Goal: Task Accomplishment & Management: Manage account settings

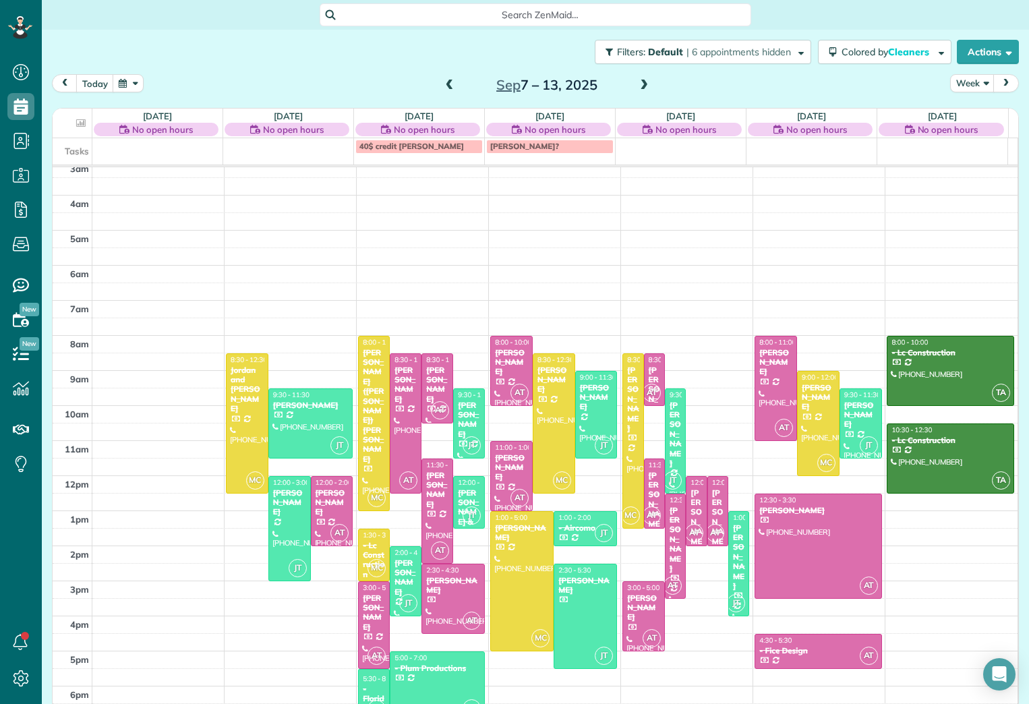
scroll to position [42, 0]
click at [401, 568] on div "[PERSON_NAME]" at bounding box center [406, 578] width 24 height 39
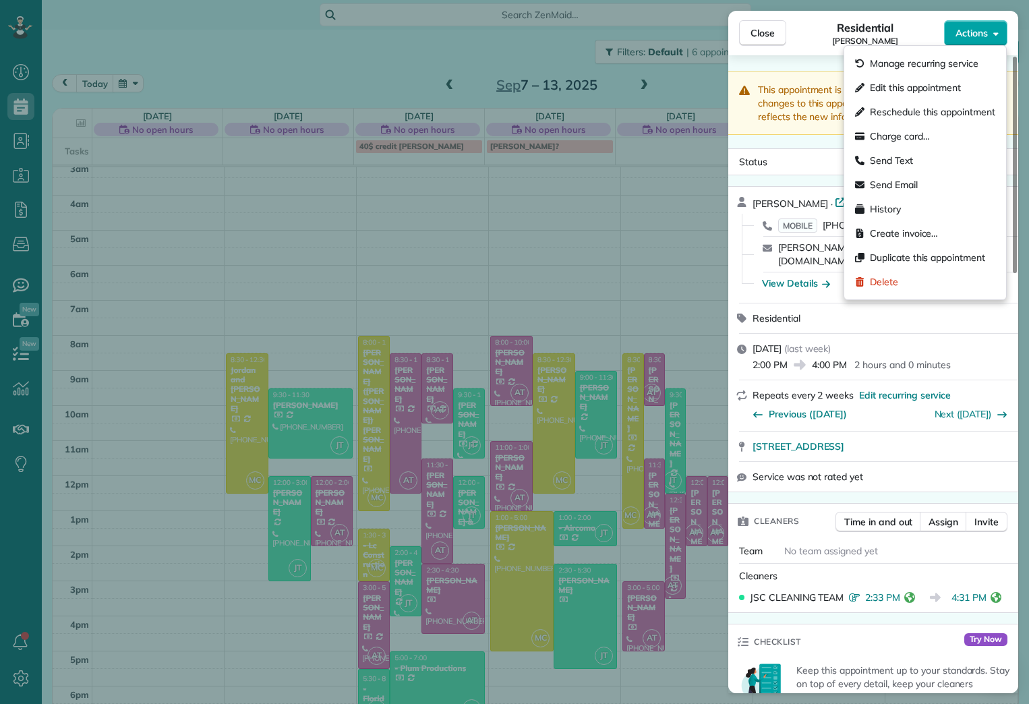
click at [990, 29] on button "Actions" at bounding box center [975, 33] width 63 height 26
click at [886, 90] on span "Edit this appointment" at bounding box center [915, 87] width 91 height 13
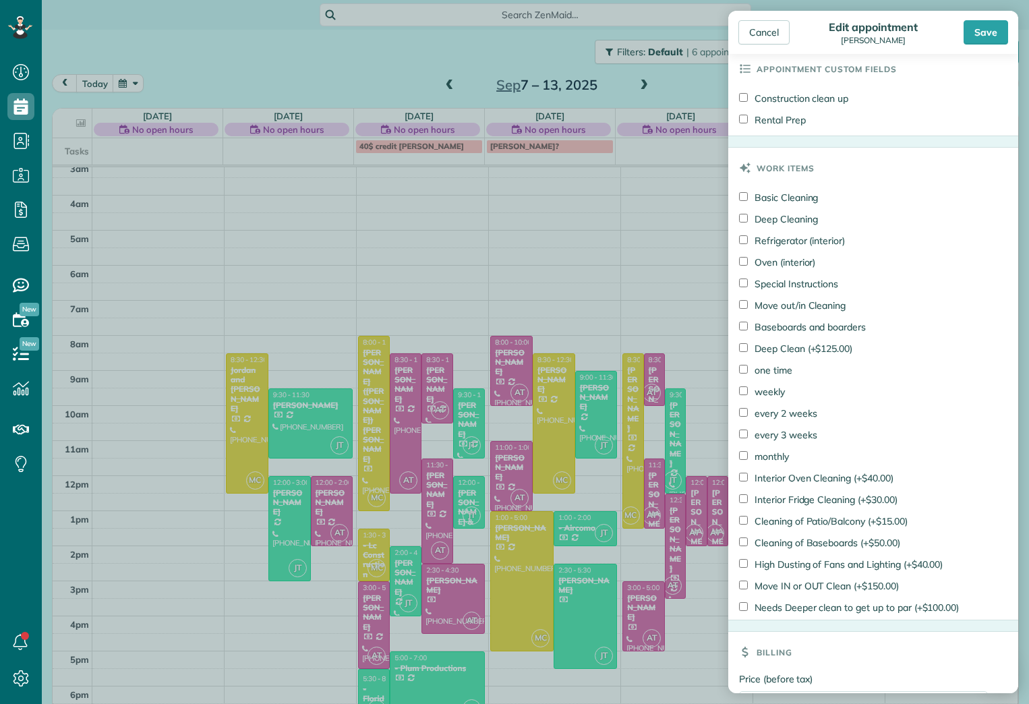
scroll to position [724, 0]
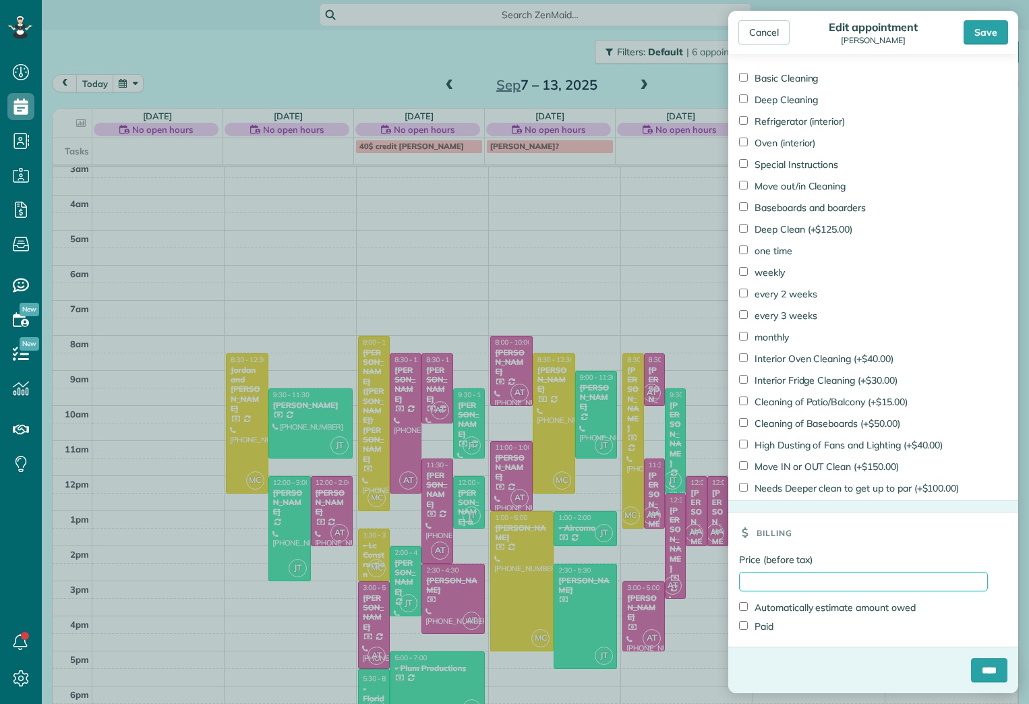
click at [755, 584] on input "Price (before tax)" at bounding box center [863, 582] width 249 height 20
click at [760, 608] on label "Automatically estimate amount owed" at bounding box center [827, 607] width 177 height 13
click at [762, 631] on label "Paid" at bounding box center [756, 626] width 34 height 13
click at [762, 600] on div "Automatically estimate amount owed" at bounding box center [863, 607] width 249 height 19
click at [762, 605] on label "Automatically estimate amount owed" at bounding box center [827, 607] width 177 height 13
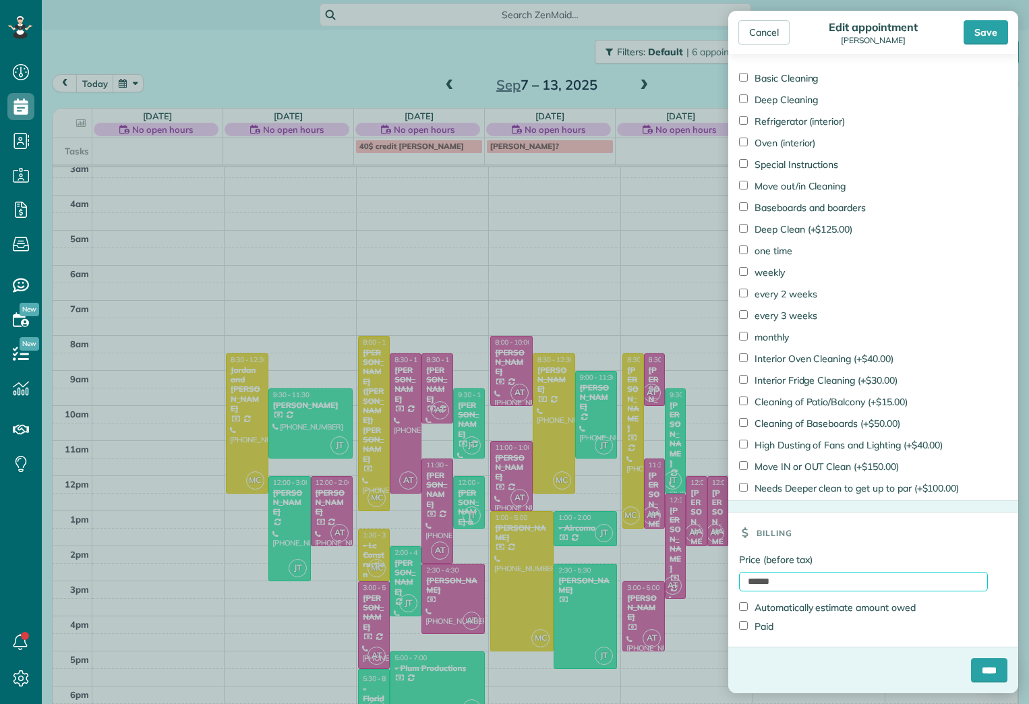
click at [756, 579] on input "******" at bounding box center [863, 582] width 249 height 20
type input "*******"
click at [975, 667] on input "****" at bounding box center [989, 670] width 36 height 24
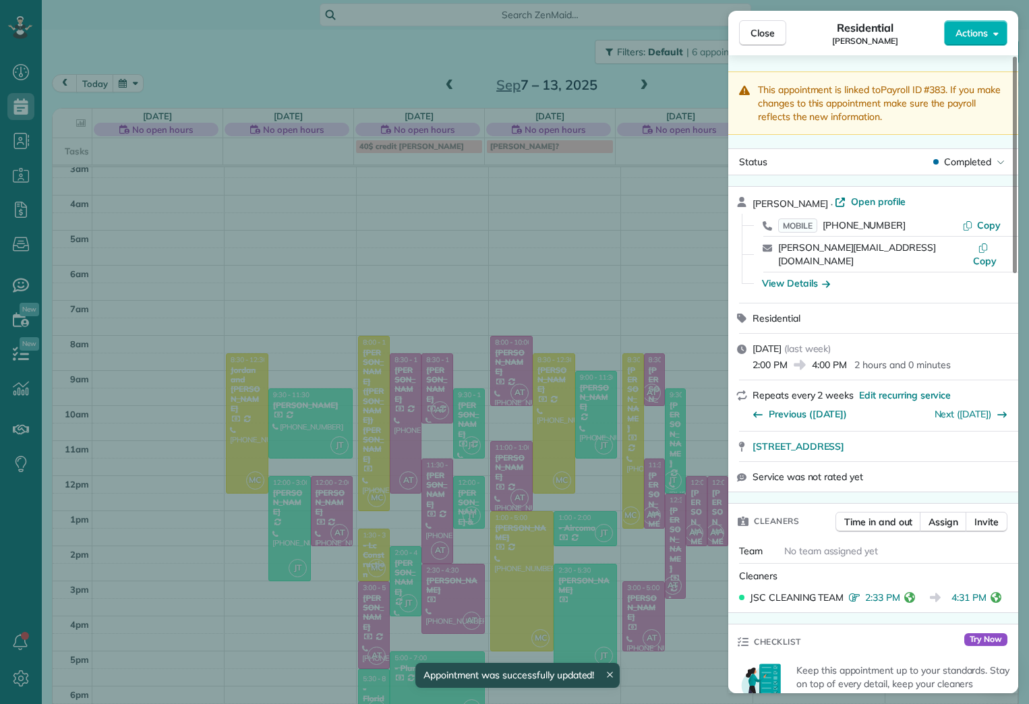
scroll to position [42, 0]
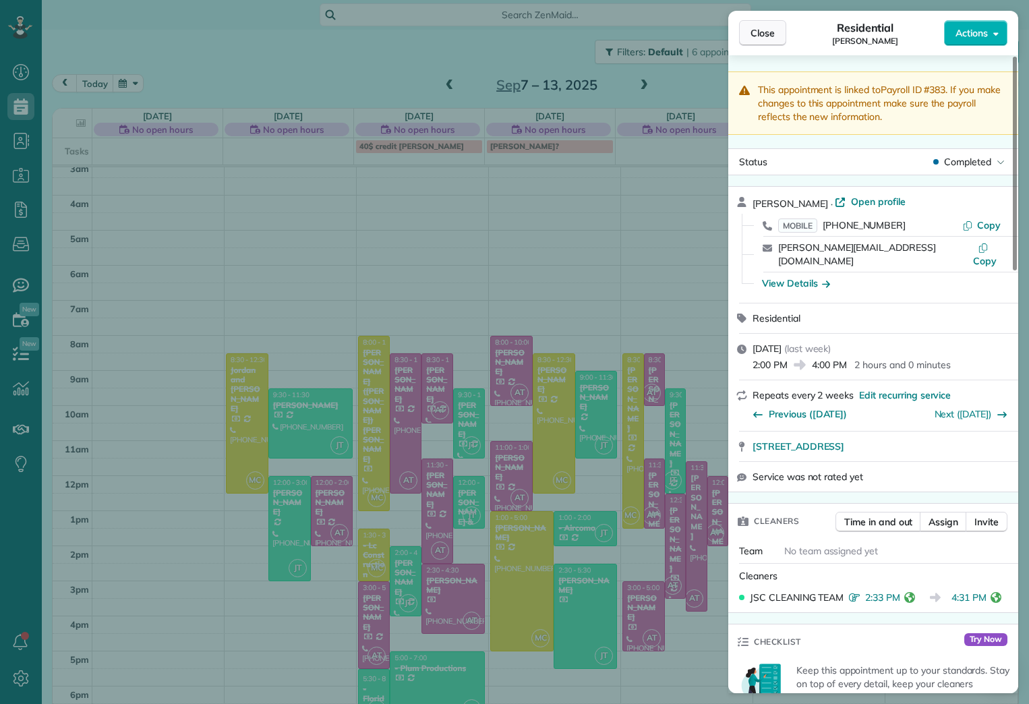
click at [769, 39] on span "Close" at bounding box center [763, 32] width 24 height 13
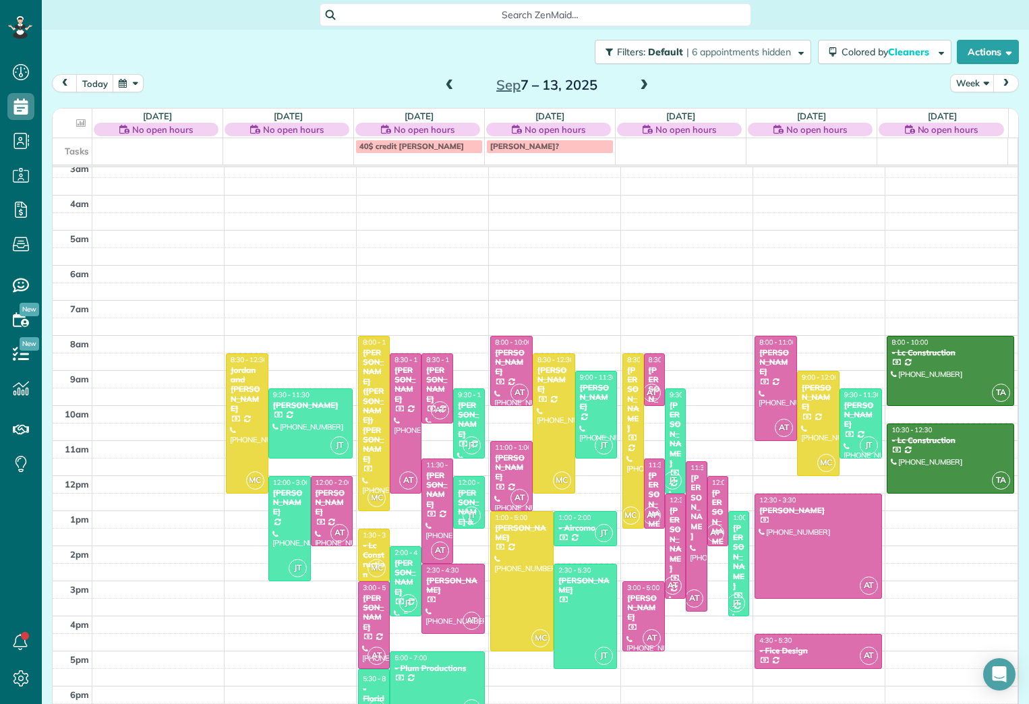
click at [394, 569] on div "[PERSON_NAME]" at bounding box center [406, 578] width 24 height 39
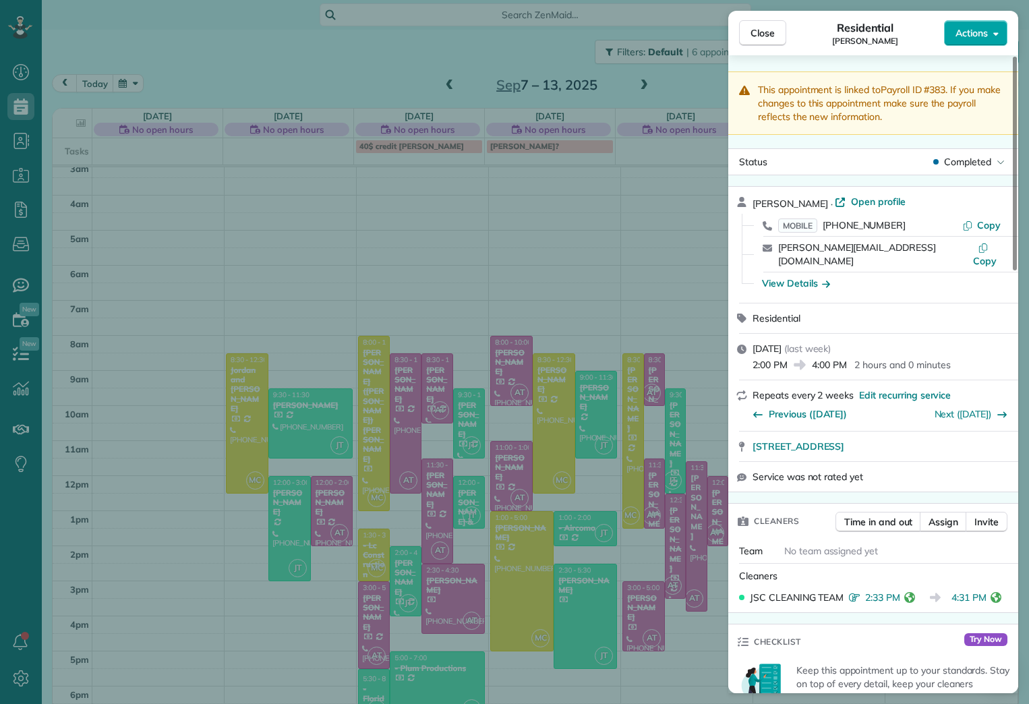
click at [990, 34] on button "Actions" at bounding box center [975, 33] width 63 height 26
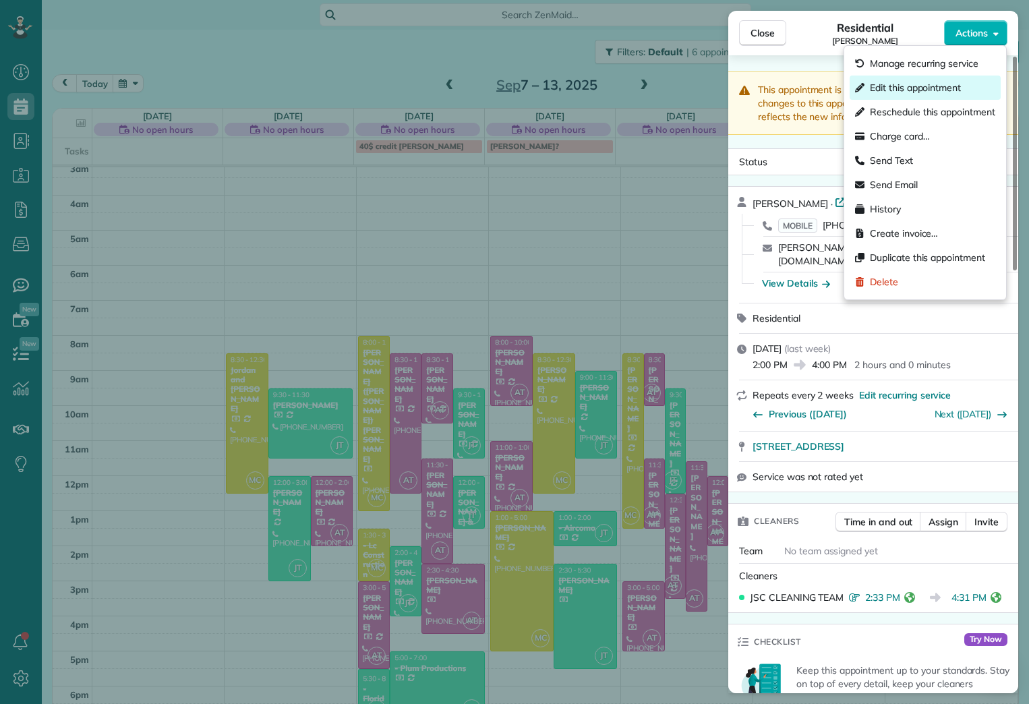
click at [937, 93] on span "Edit this appointment" at bounding box center [915, 87] width 91 height 13
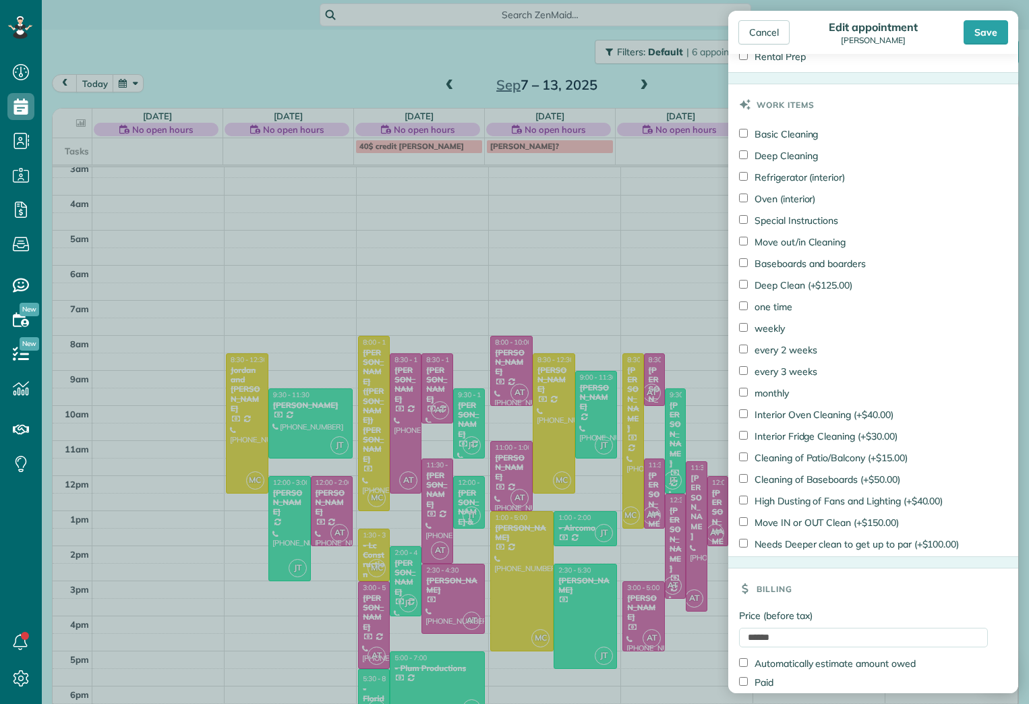
scroll to position [724, 0]
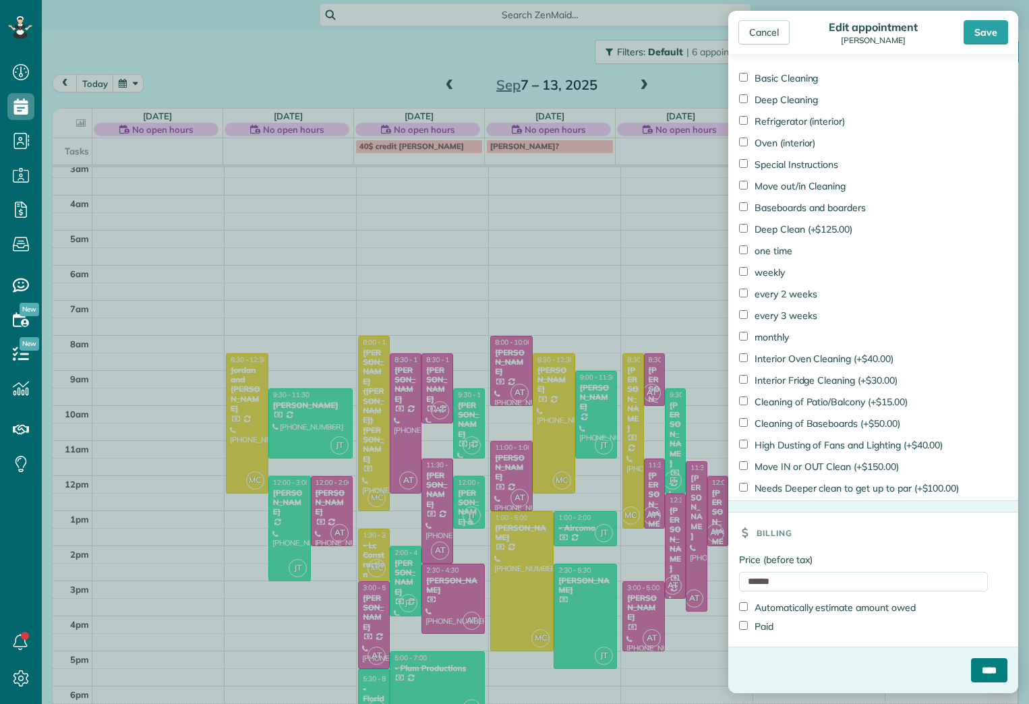
click at [978, 664] on input "****" at bounding box center [989, 670] width 36 height 24
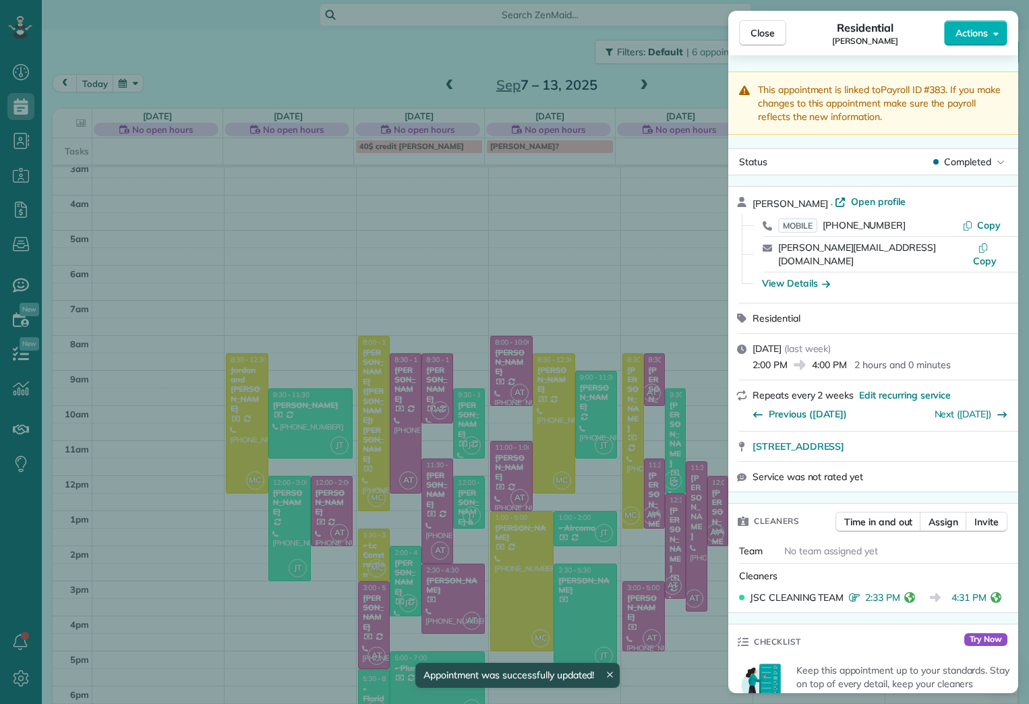
scroll to position [42, 0]
click at [769, 30] on span "Close" at bounding box center [763, 32] width 24 height 13
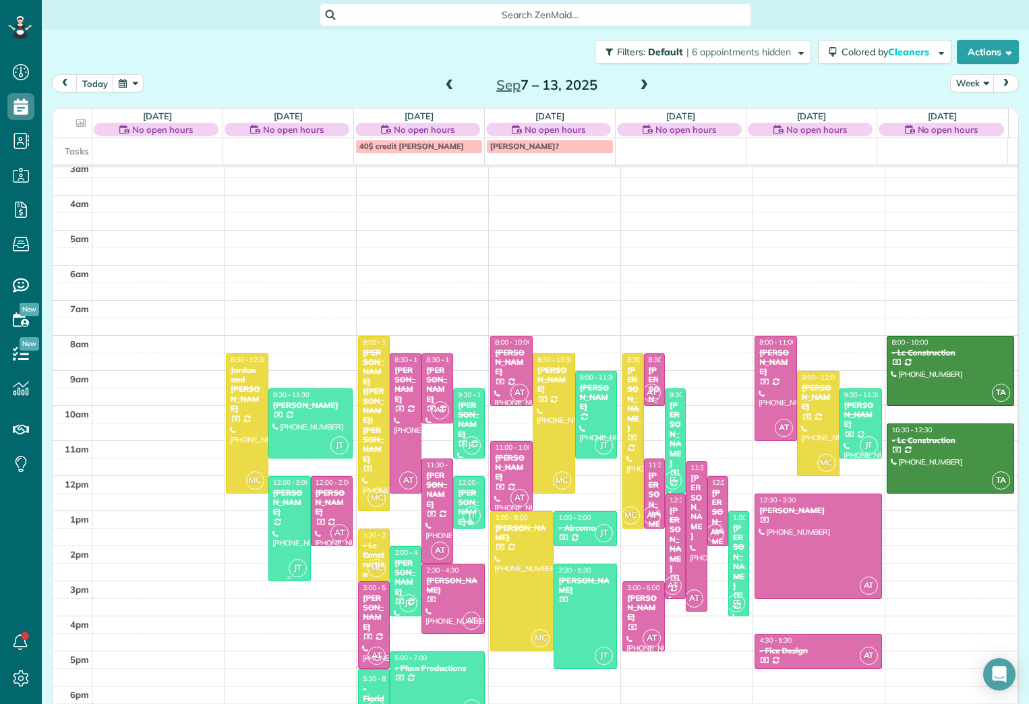
click at [277, 529] on div at bounding box center [289, 529] width 41 height 104
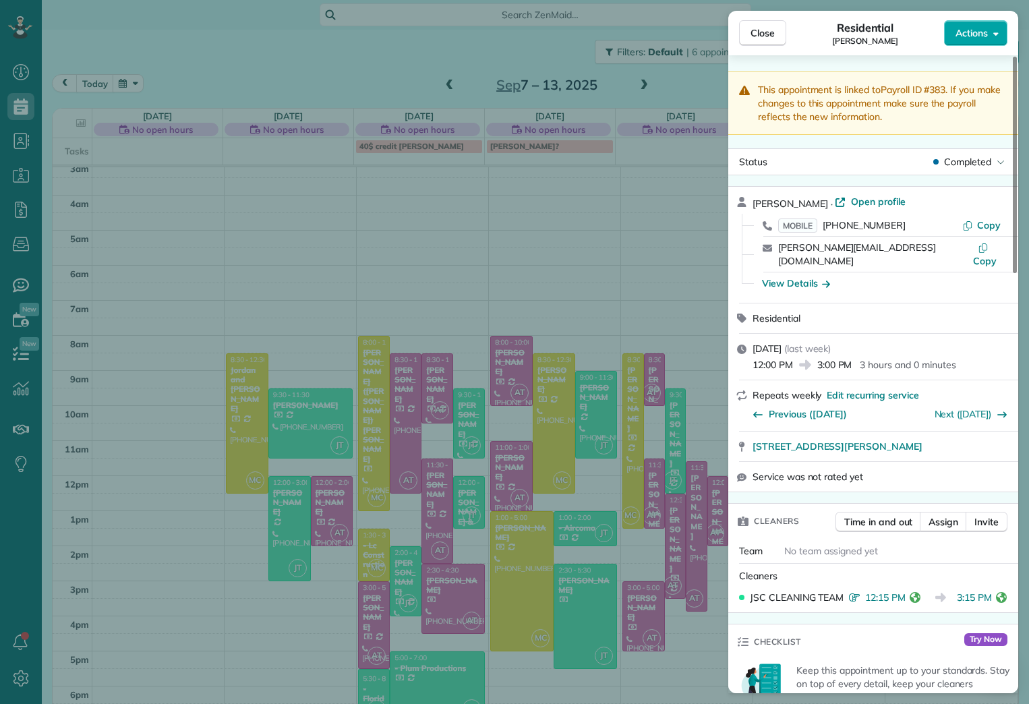
click at [988, 35] on span "Actions" at bounding box center [972, 32] width 32 height 13
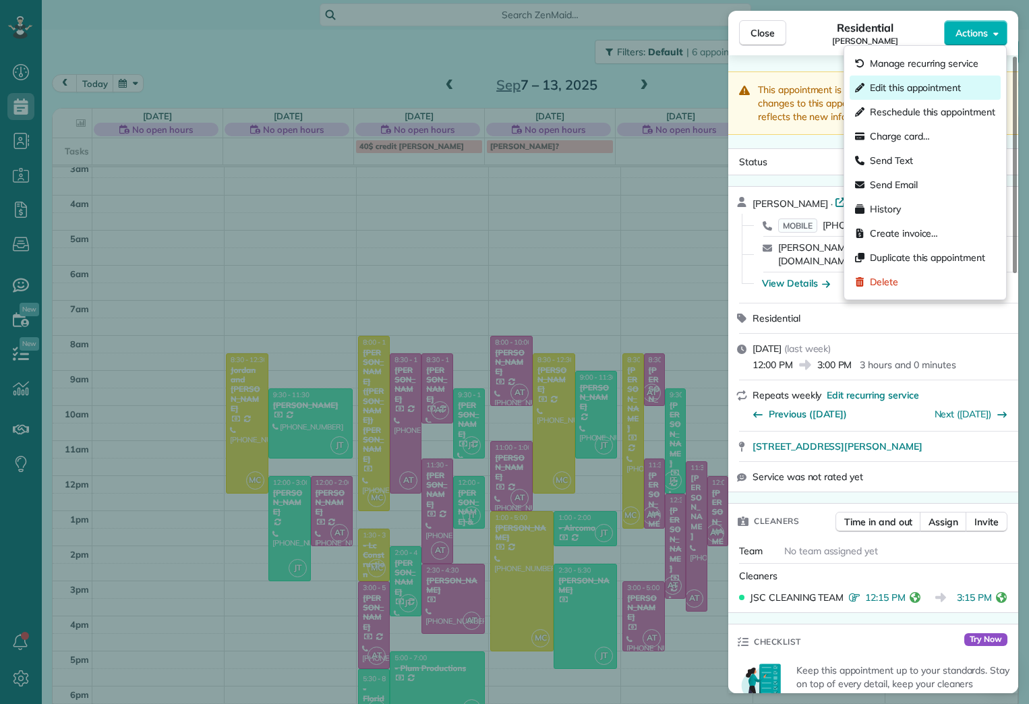
click at [964, 86] on div "Edit this appointment" at bounding box center [925, 88] width 151 height 24
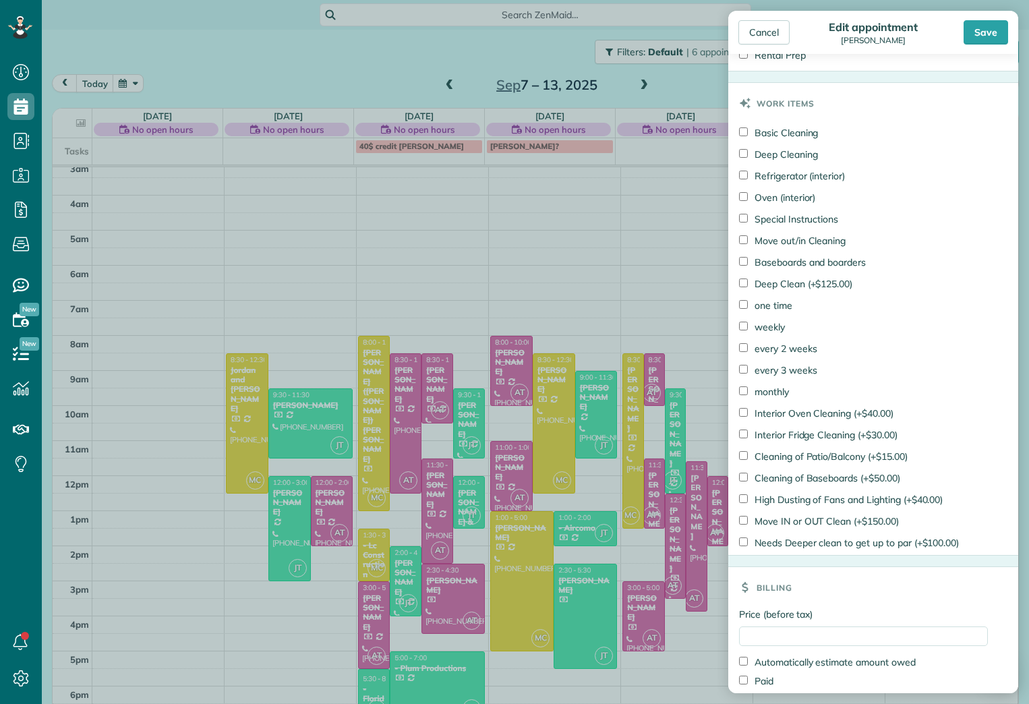
scroll to position [666, 0]
click at [799, 647] on input "Price (before tax)" at bounding box center [863, 638] width 249 height 20
type input "******"
click at [766, 687] on label "Paid" at bounding box center [756, 682] width 34 height 13
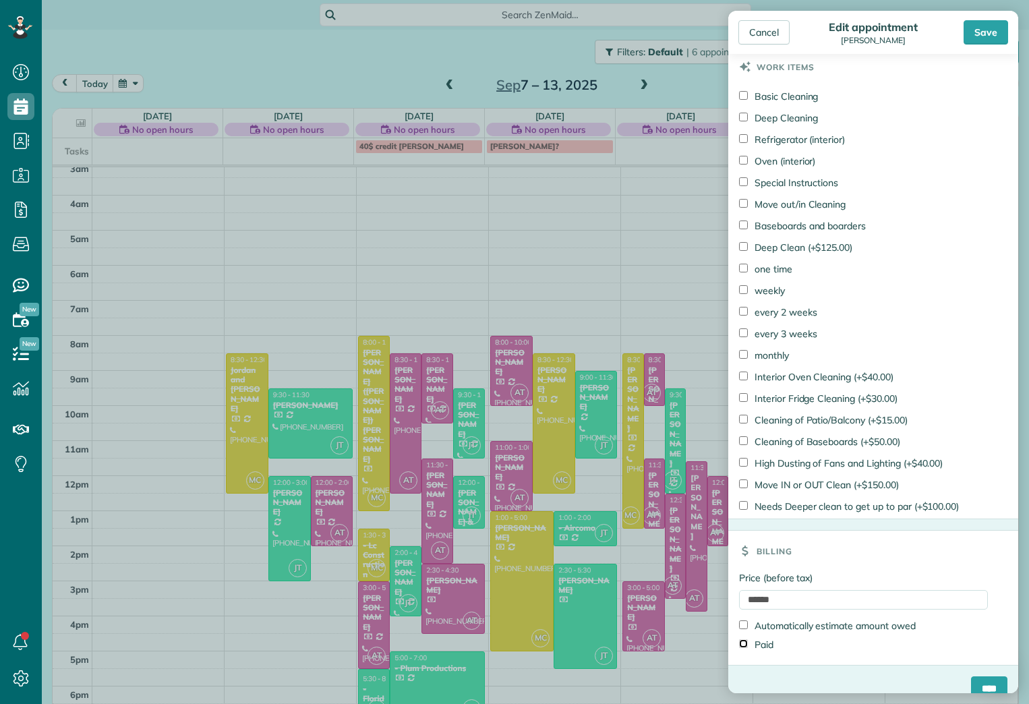
scroll to position [724, 0]
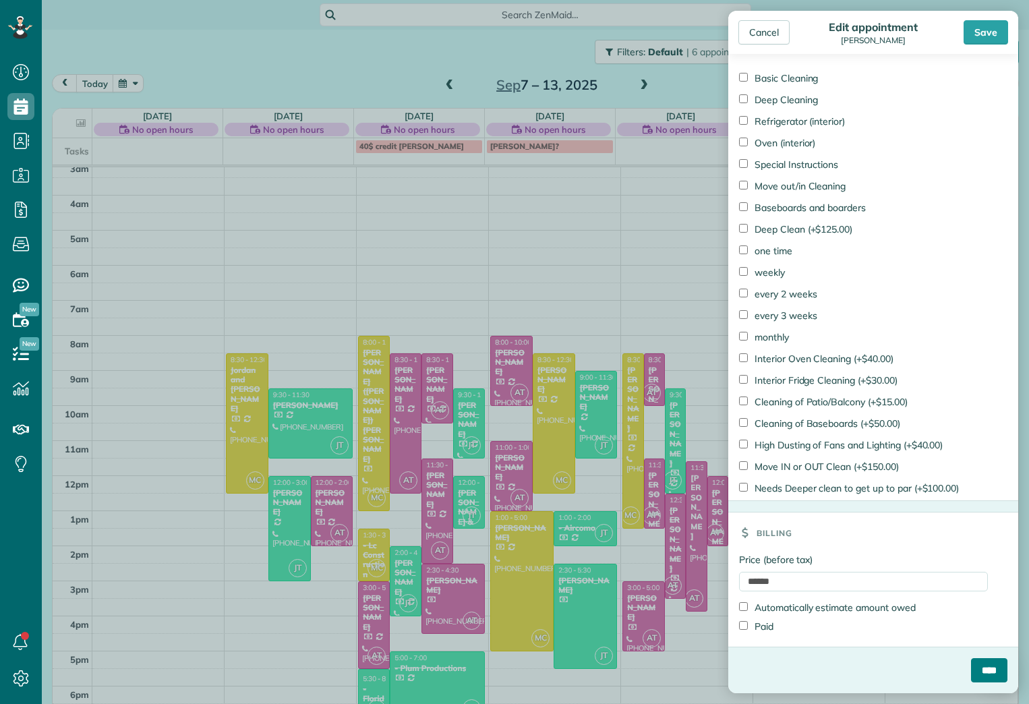
click at [971, 665] on input "****" at bounding box center [989, 670] width 36 height 24
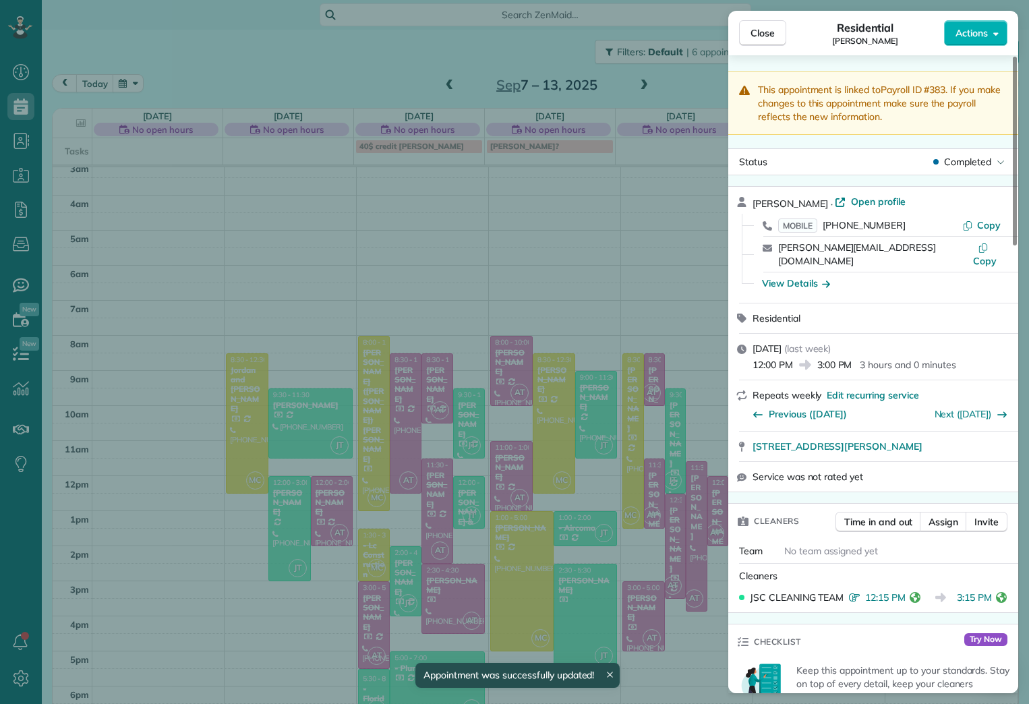
scroll to position [42, 0]
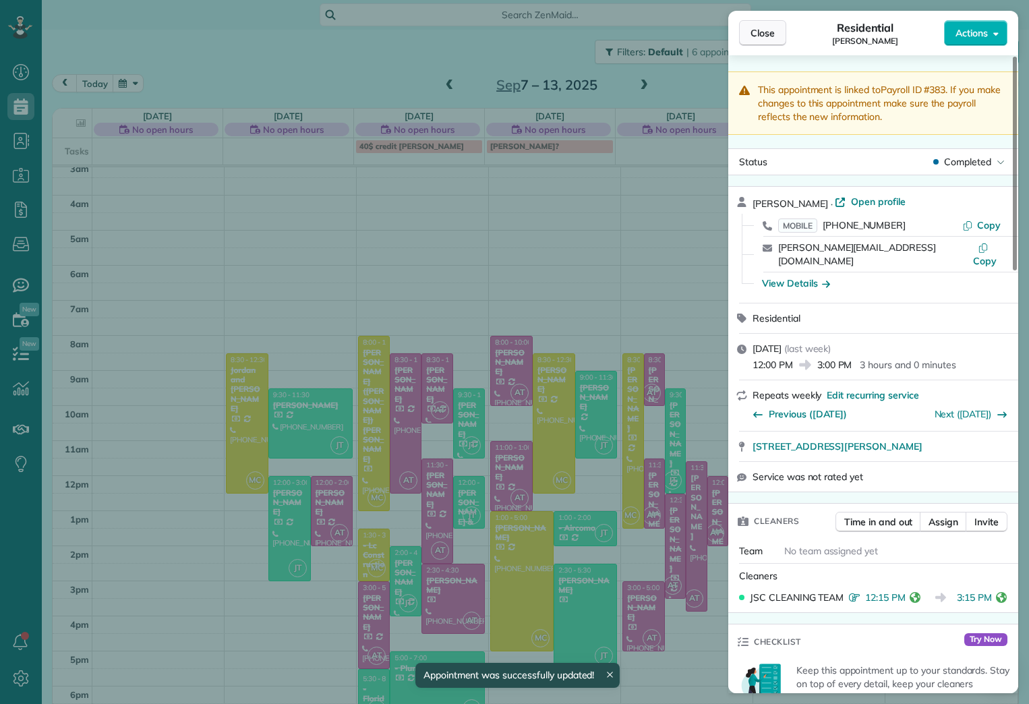
click at [753, 29] on span "Close" at bounding box center [763, 32] width 24 height 13
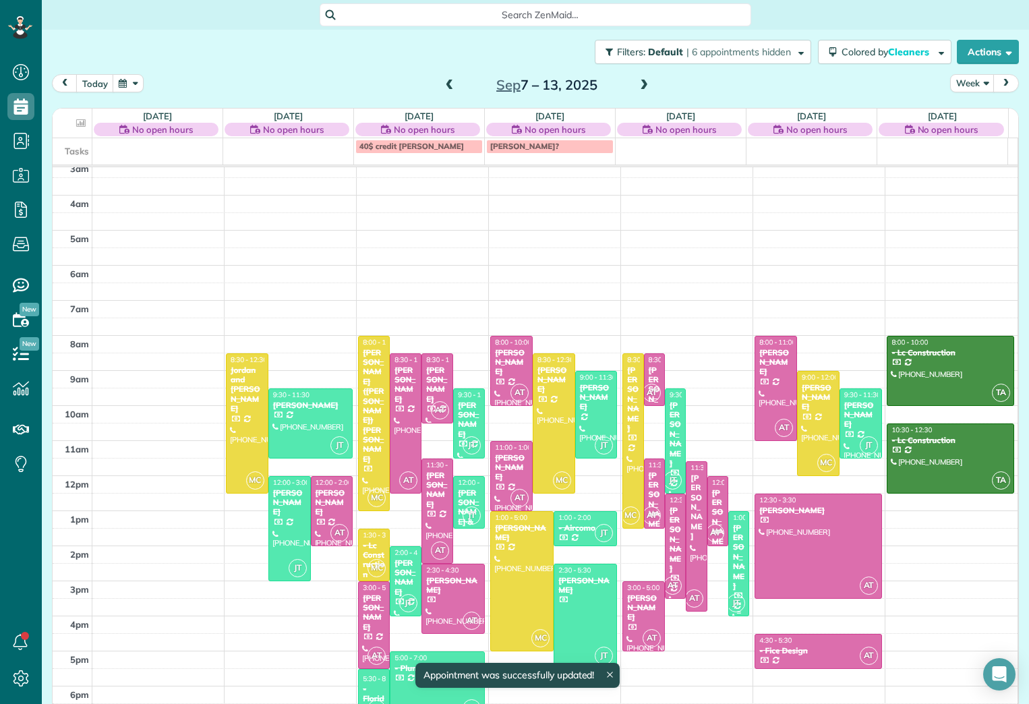
click at [733, 540] on div "[PERSON_NAME]" at bounding box center [739, 557] width 13 height 68
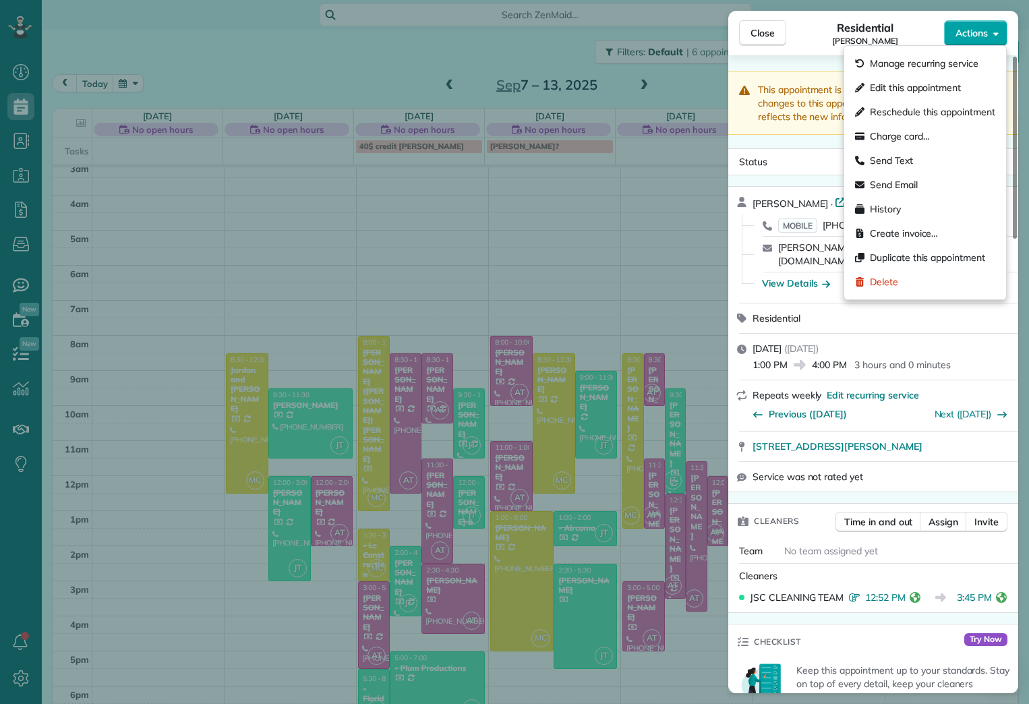
click at [998, 27] on button "Actions" at bounding box center [975, 33] width 63 height 26
click at [943, 86] on span "Edit this appointment" at bounding box center [915, 87] width 91 height 13
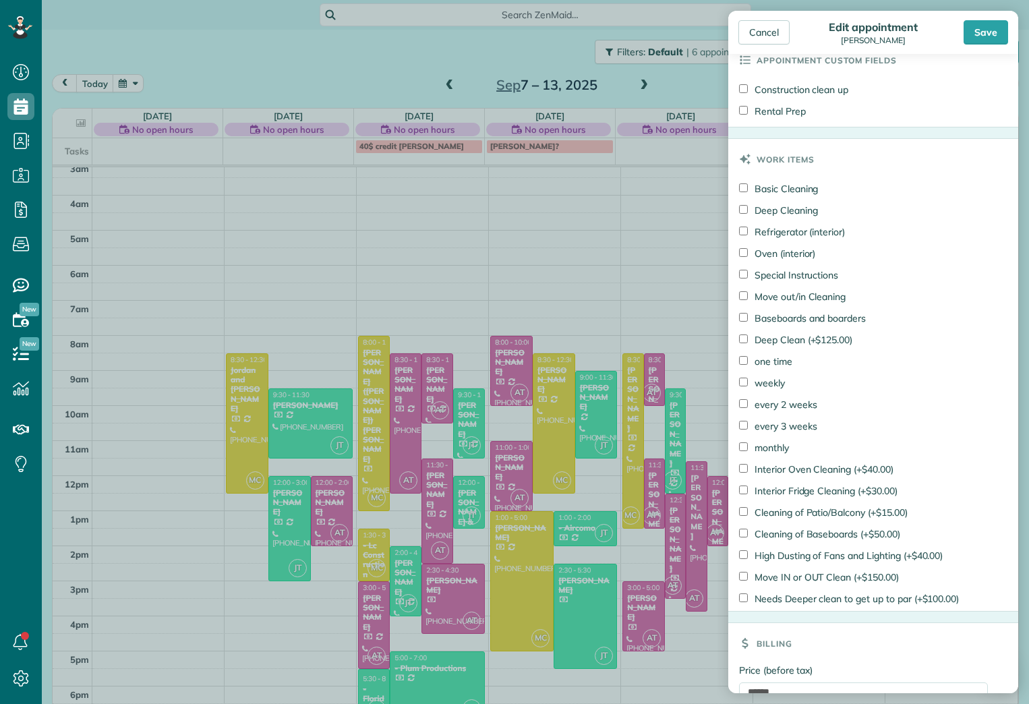
scroll to position [1124, 0]
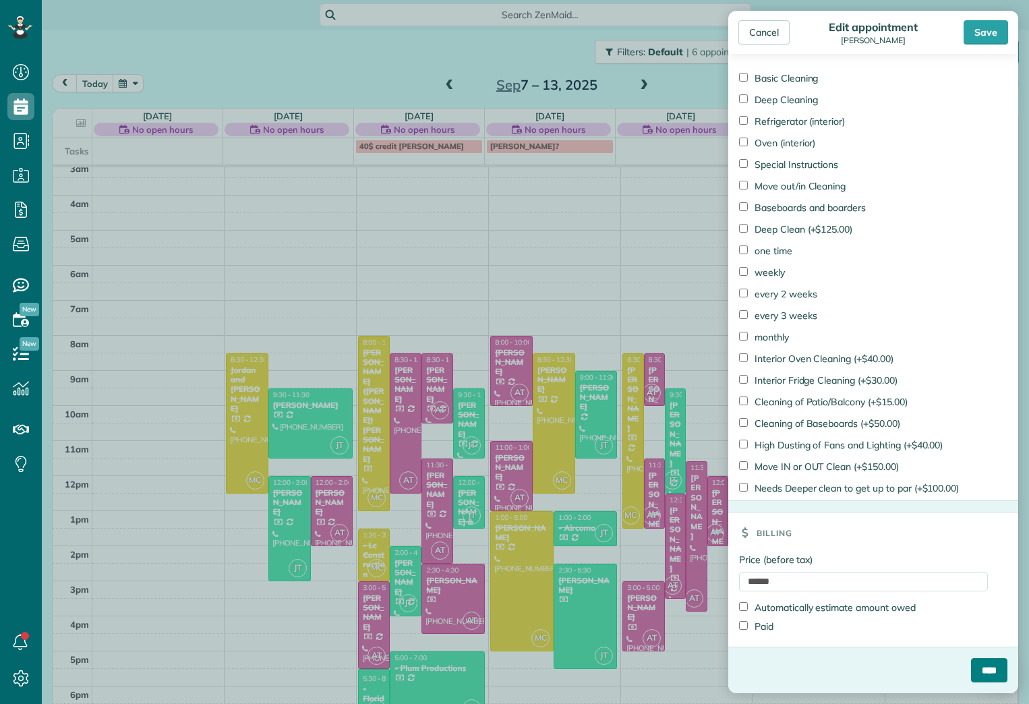
click at [977, 671] on input "****" at bounding box center [989, 670] width 36 height 24
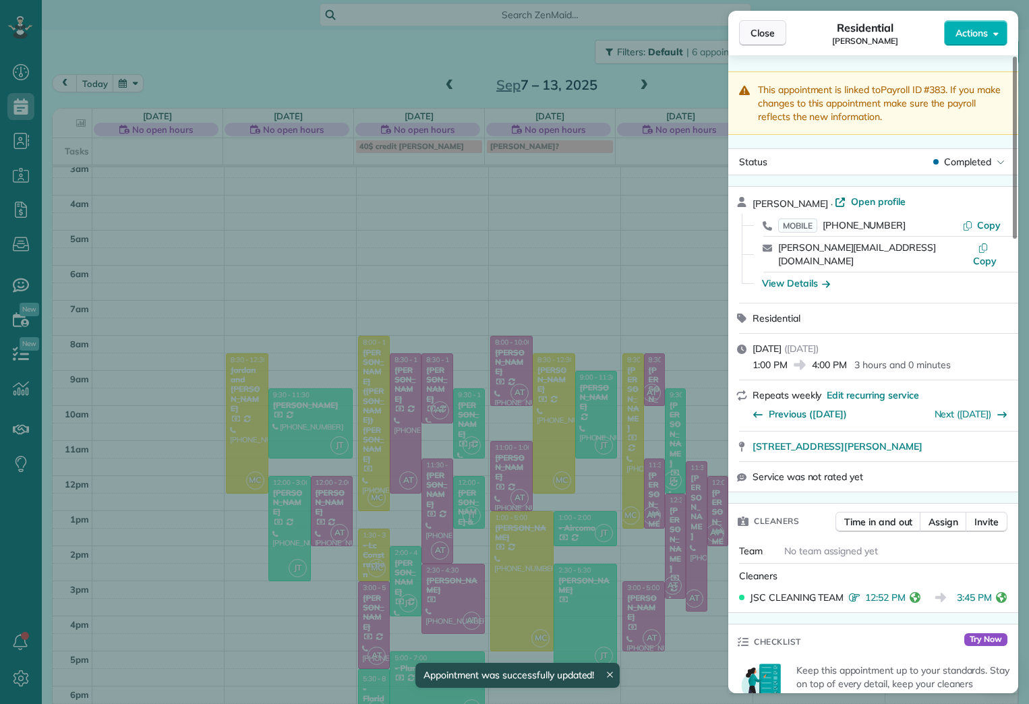
click at [758, 32] on span "Close" at bounding box center [763, 32] width 24 height 13
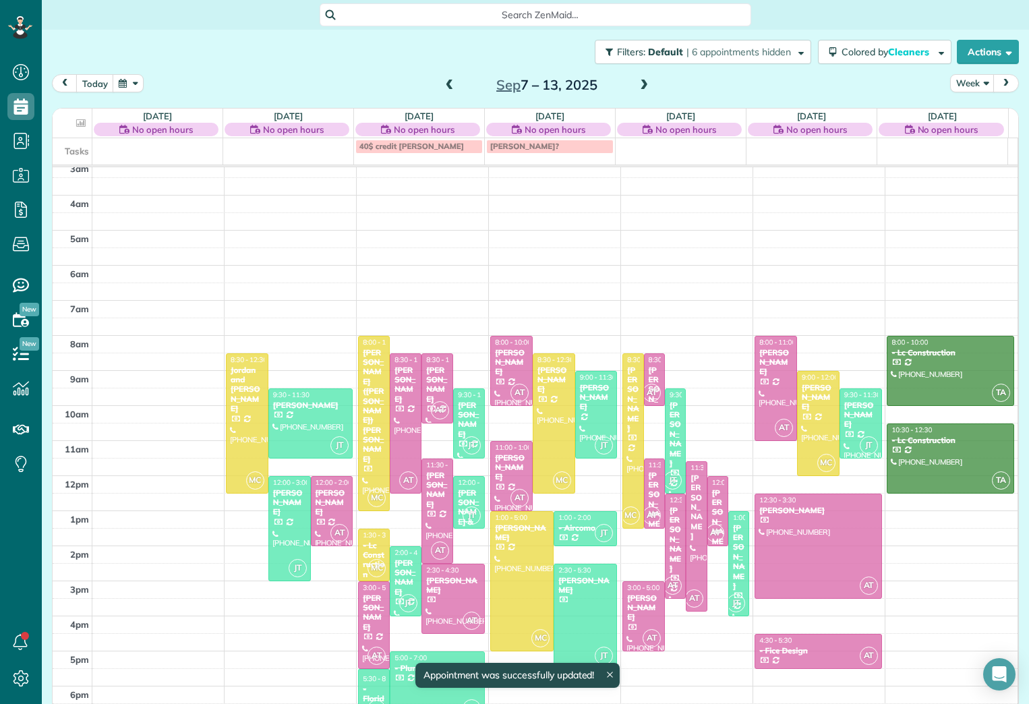
scroll to position [42, 0]
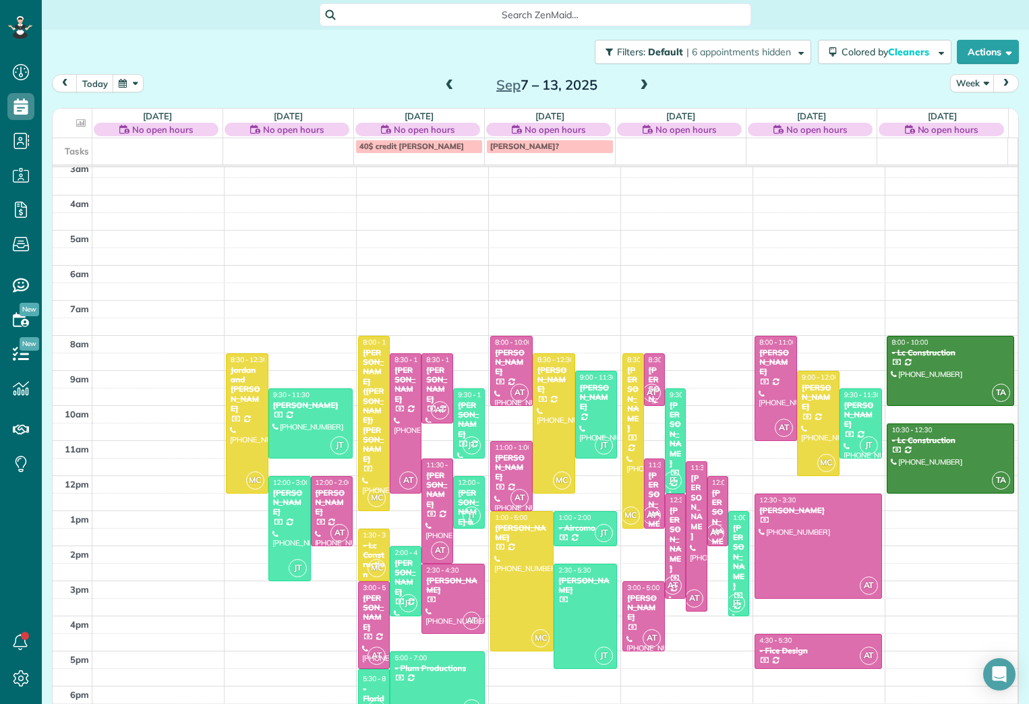
click at [644, 384] on div "AT" at bounding box center [652, 393] width 20 height 20
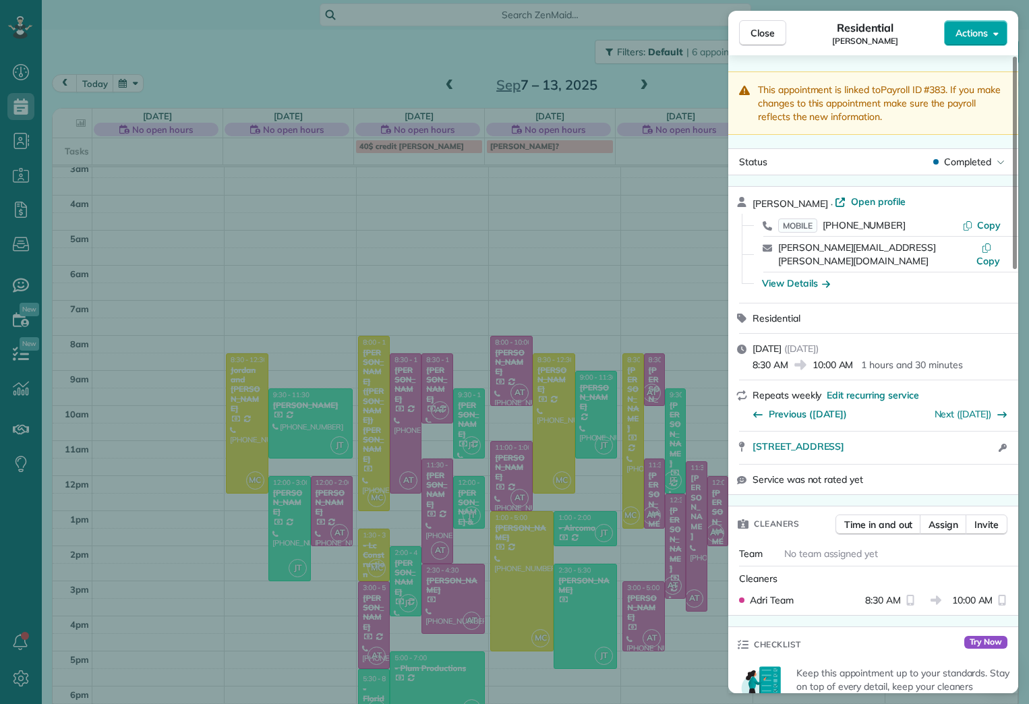
click at [998, 30] on icon "button" at bounding box center [996, 33] width 5 height 10
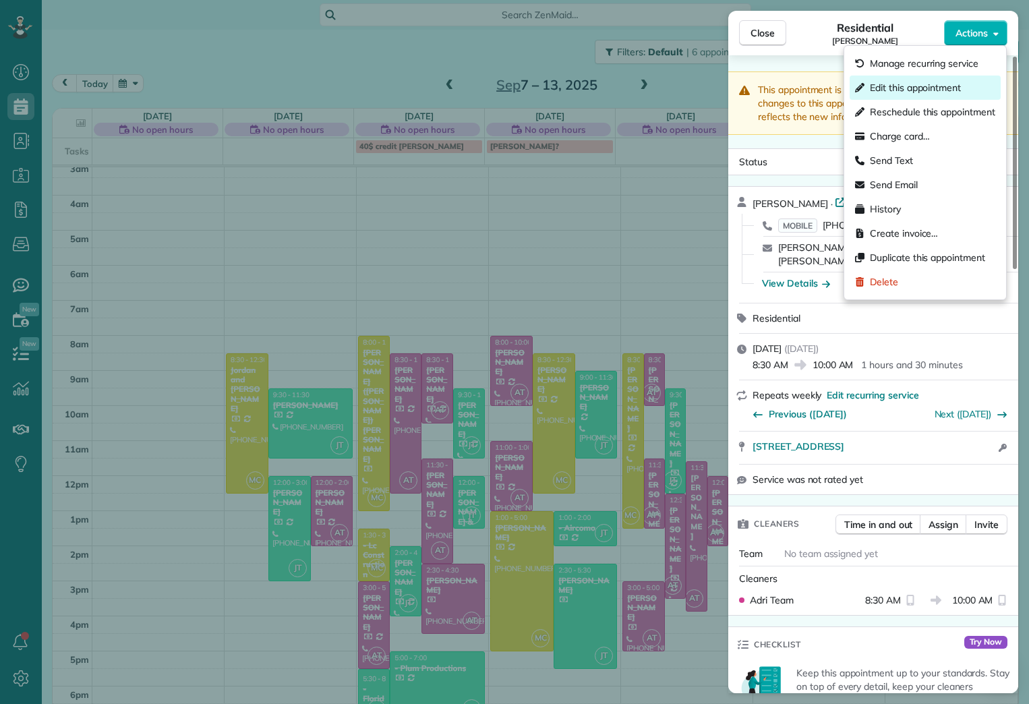
click at [944, 92] on span "Edit this appointment" at bounding box center [915, 87] width 91 height 13
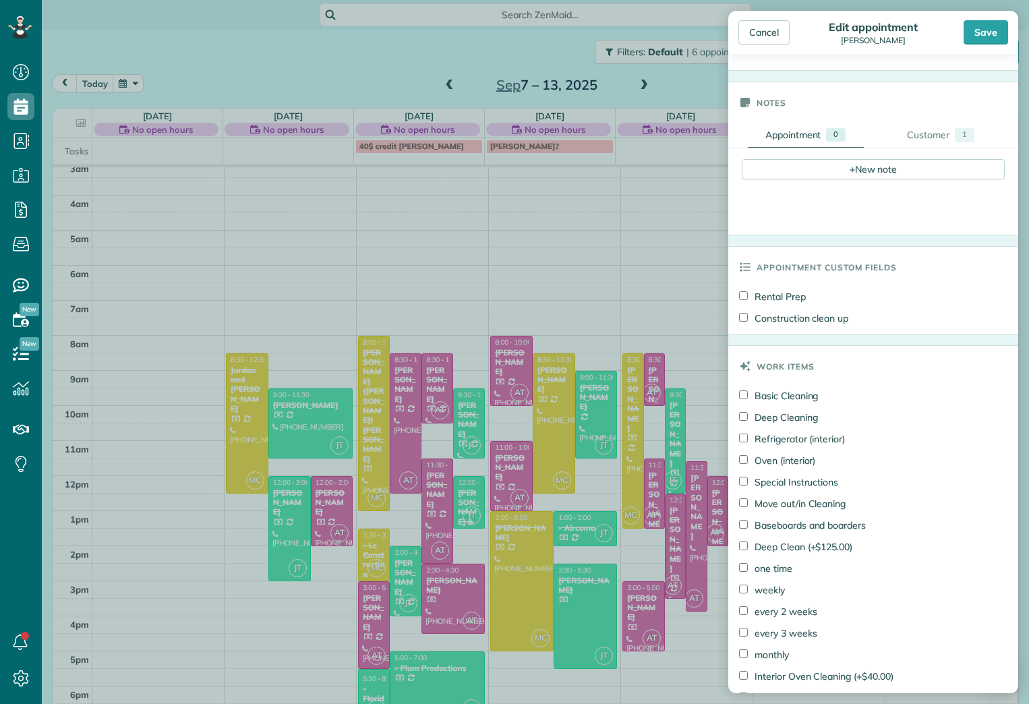
scroll to position [724, 0]
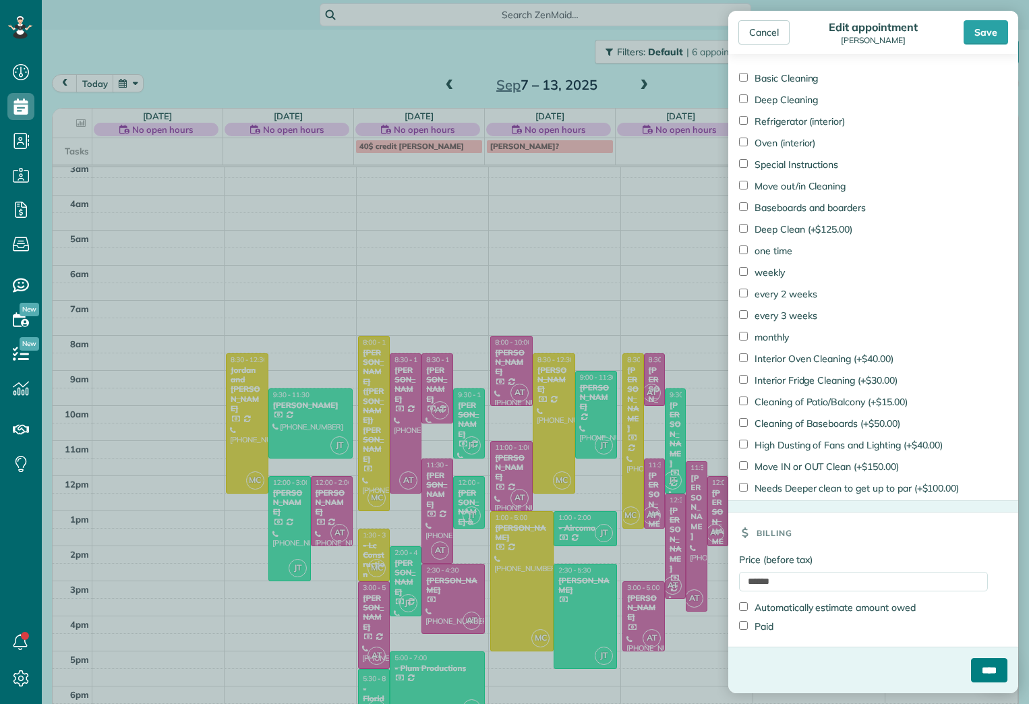
click at [971, 667] on input "****" at bounding box center [989, 670] width 36 height 24
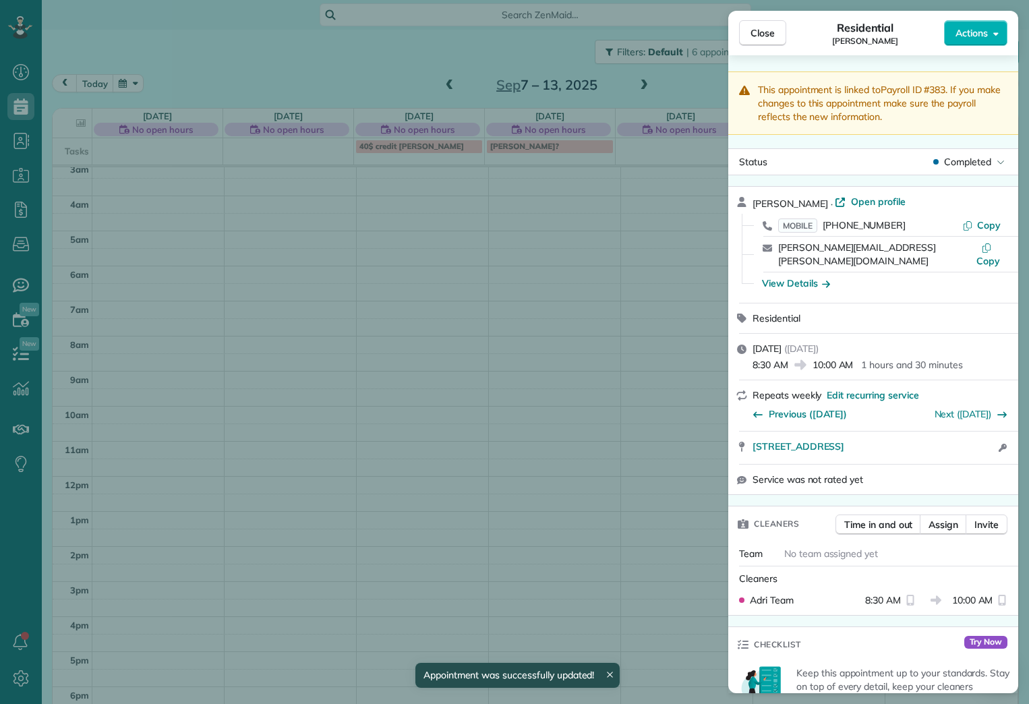
scroll to position [42, 0]
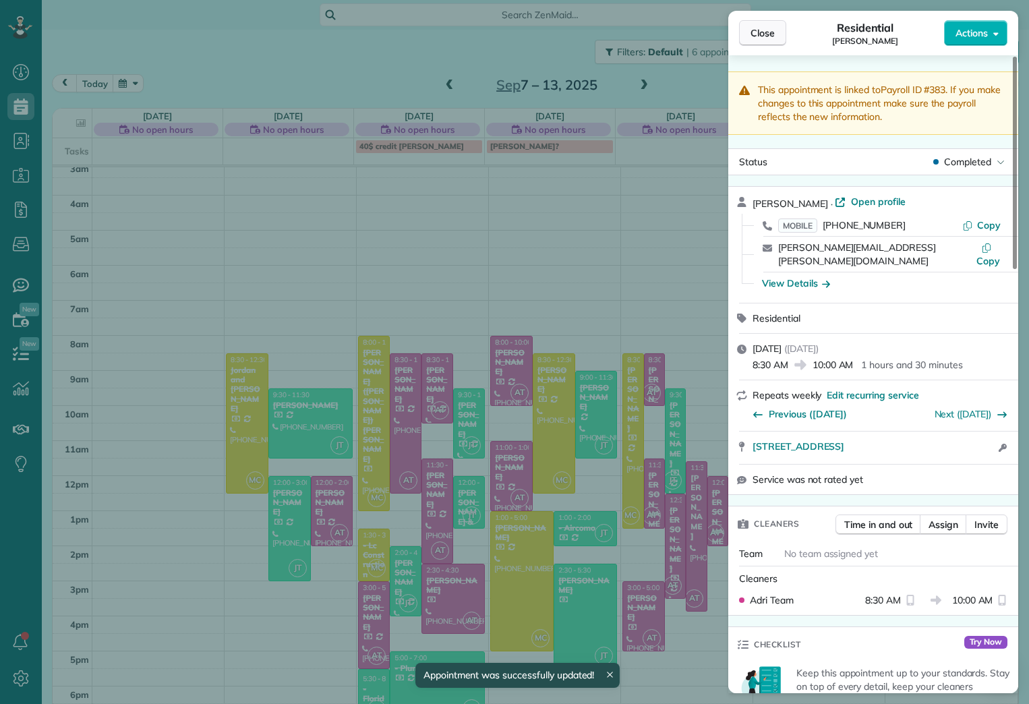
click at [762, 27] on span "Close" at bounding box center [763, 32] width 24 height 13
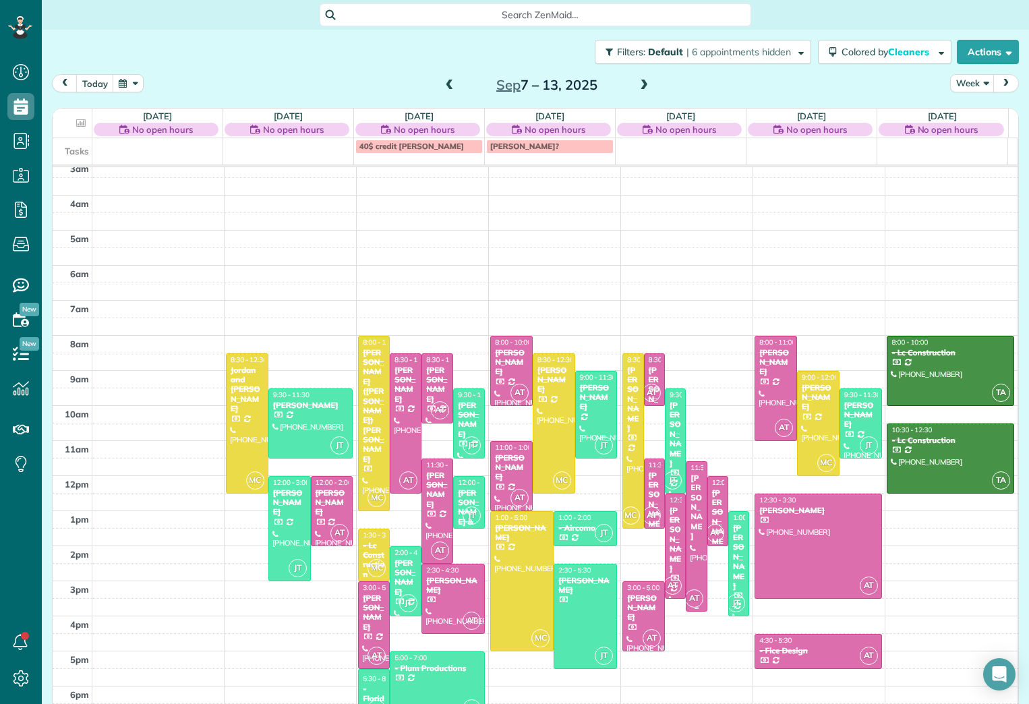
click at [690, 512] on div "[PERSON_NAME]" at bounding box center [696, 508] width 13 height 68
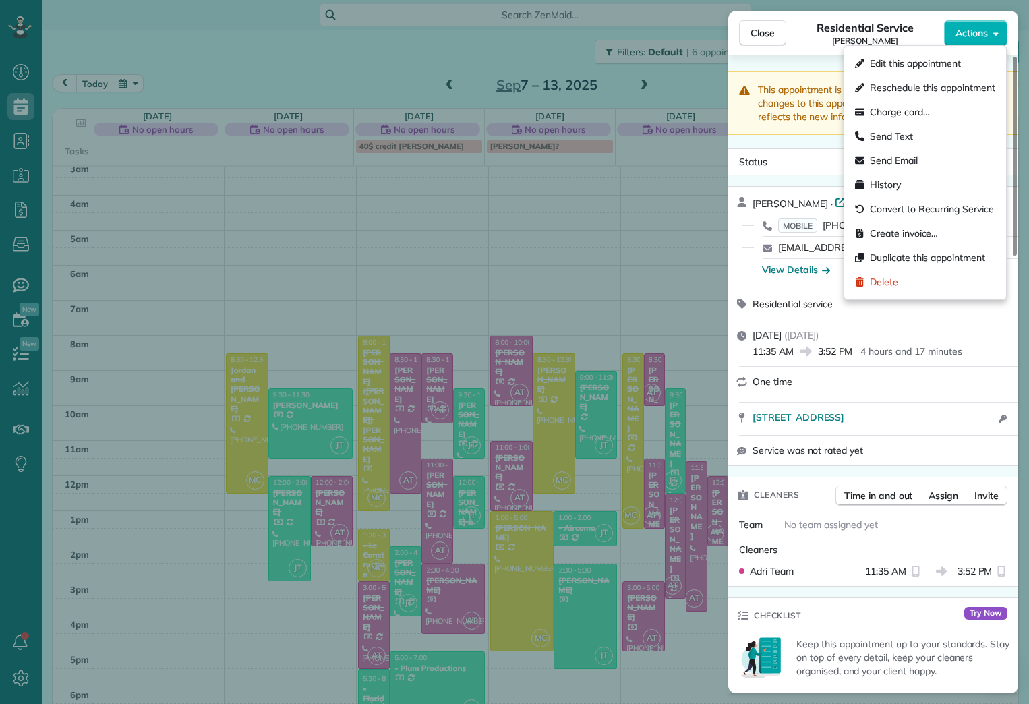
click at [998, 32] on icon "button" at bounding box center [996, 33] width 5 height 10
click at [913, 65] on span "Edit this appointment" at bounding box center [915, 63] width 91 height 13
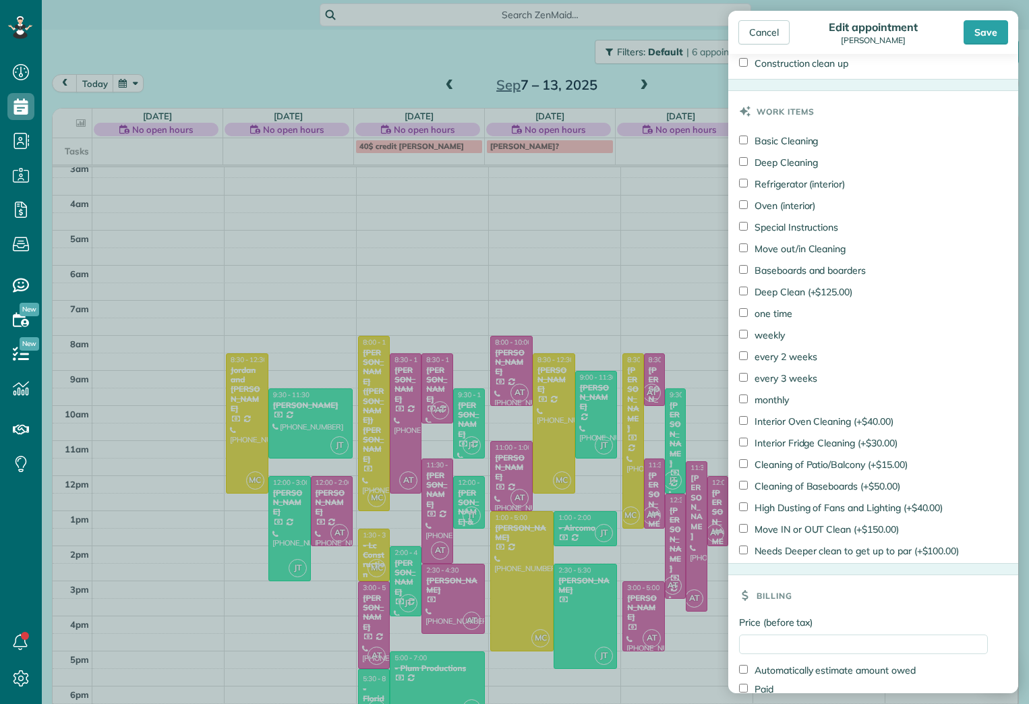
scroll to position [840, 0]
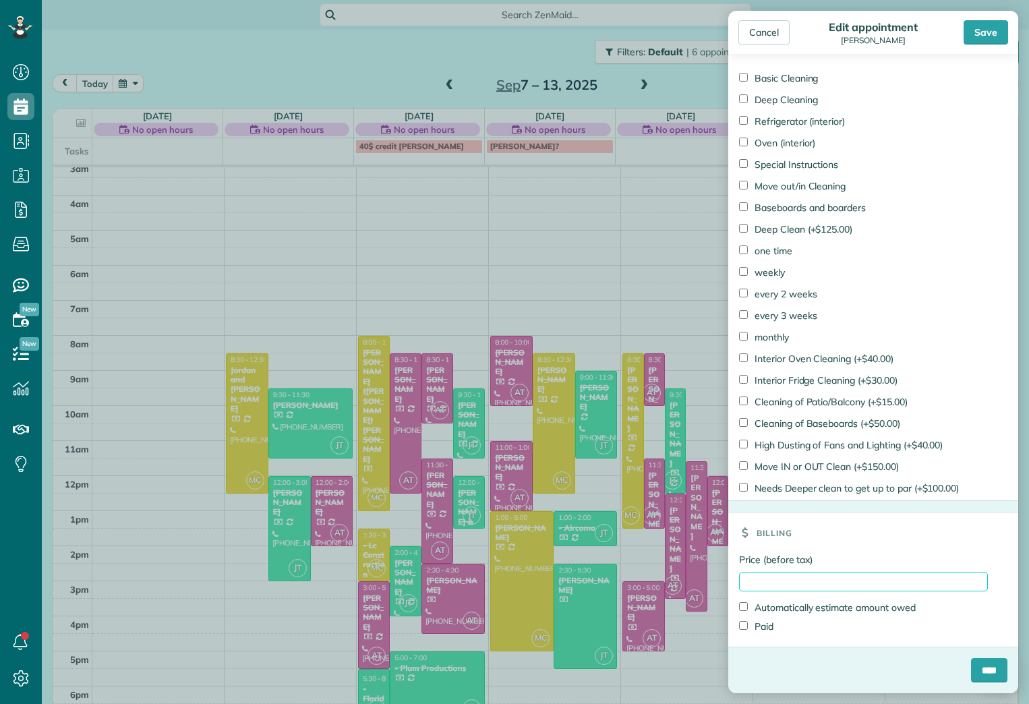
click at [842, 579] on input "Price (before tax)" at bounding box center [863, 582] width 249 height 20
type input "******"
drag, startPoint x: 771, startPoint y: 625, endPoint x: 768, endPoint y: 636, distance: 12.0
click at [768, 636] on div "Price (before tax) ****** Automatically estimate amount owed Paid" at bounding box center [874, 600] width 290 height 94
click at [762, 629] on label "Paid" at bounding box center [756, 626] width 34 height 13
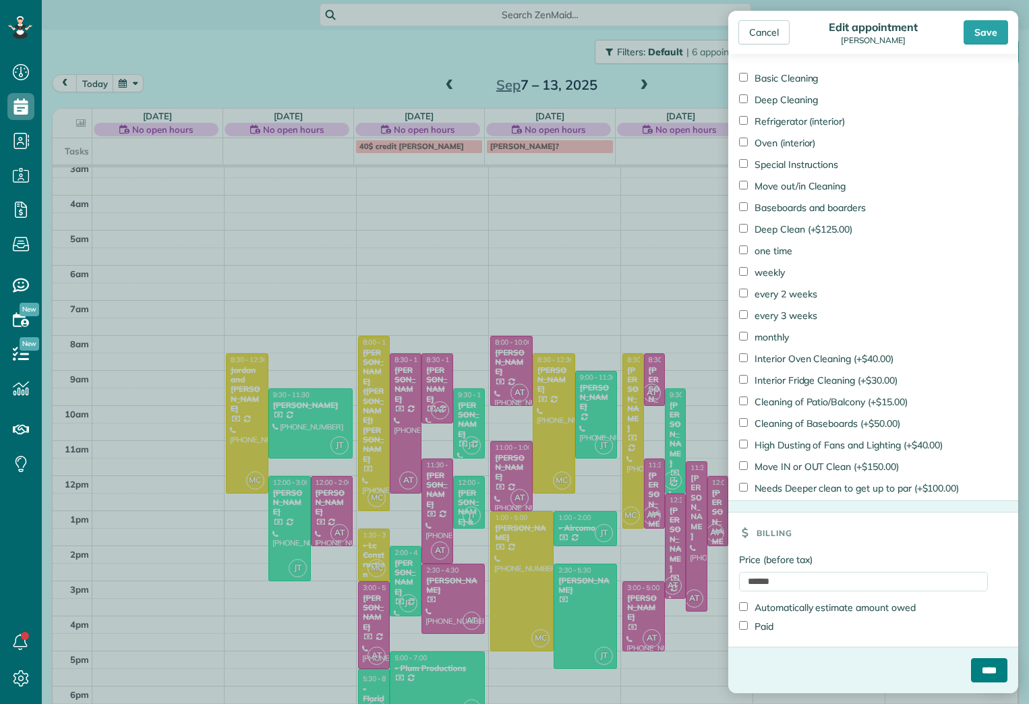
click at [971, 671] on input "****" at bounding box center [989, 670] width 36 height 24
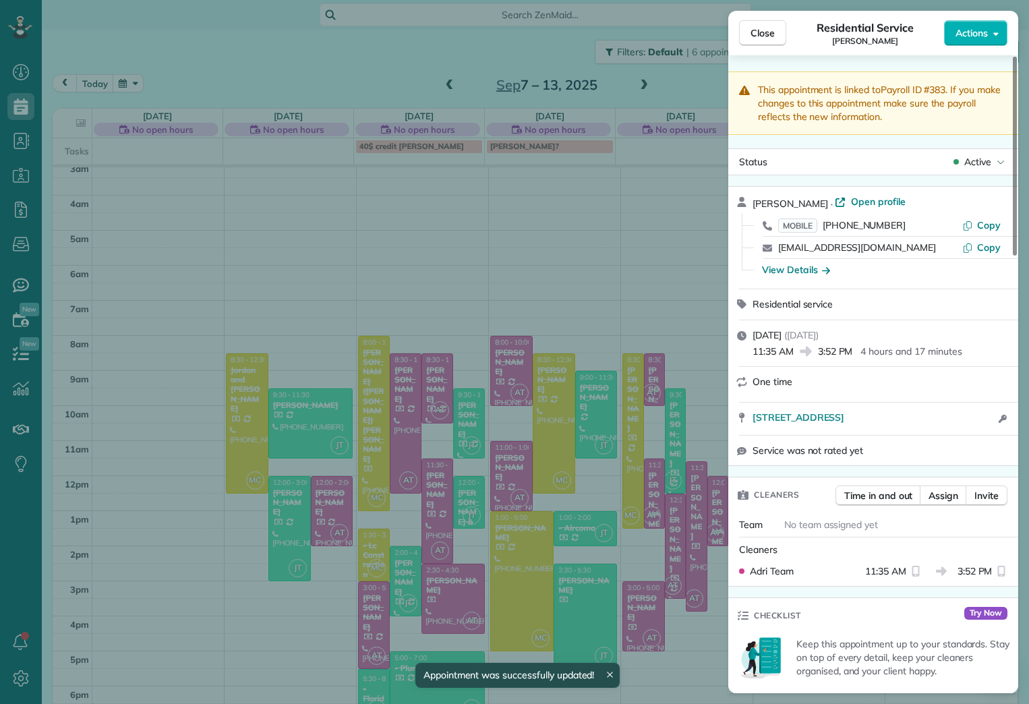
scroll to position [42, 0]
click at [983, 161] on span "Active" at bounding box center [978, 161] width 27 height 13
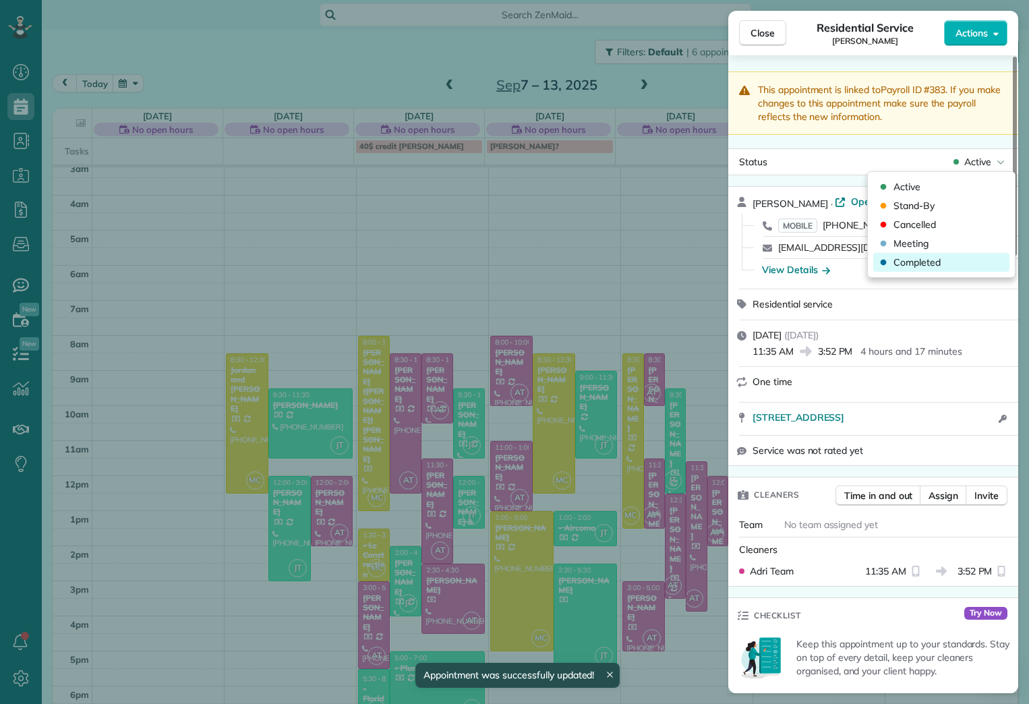
click at [936, 256] on span "Completed" at bounding box center [917, 262] width 47 height 13
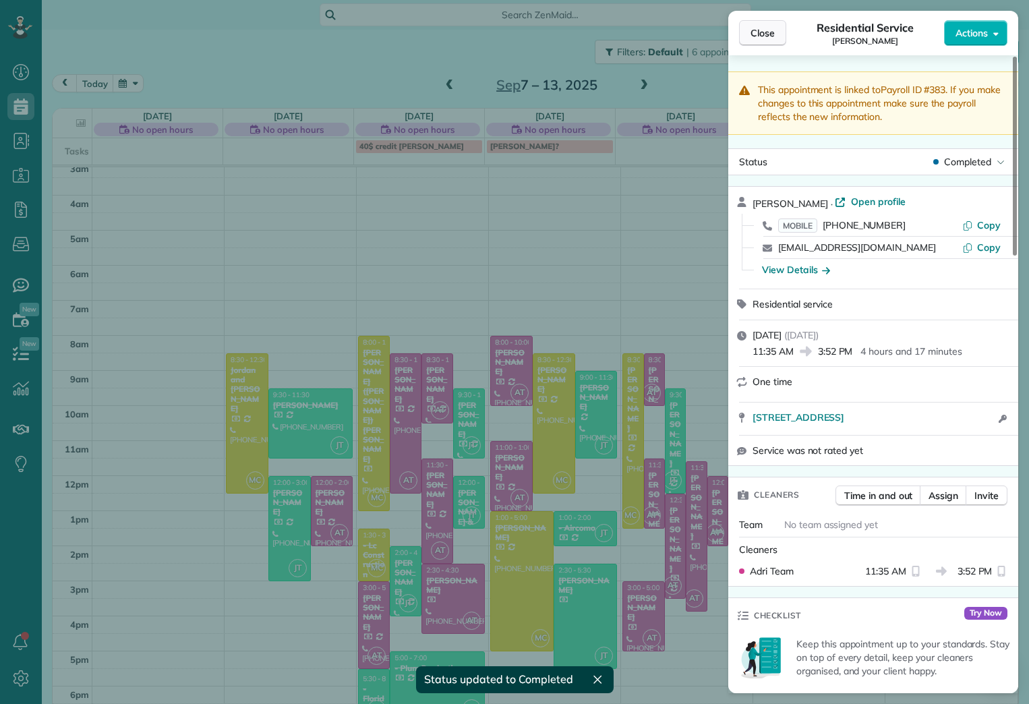
click at [762, 26] on span "Close" at bounding box center [763, 32] width 24 height 13
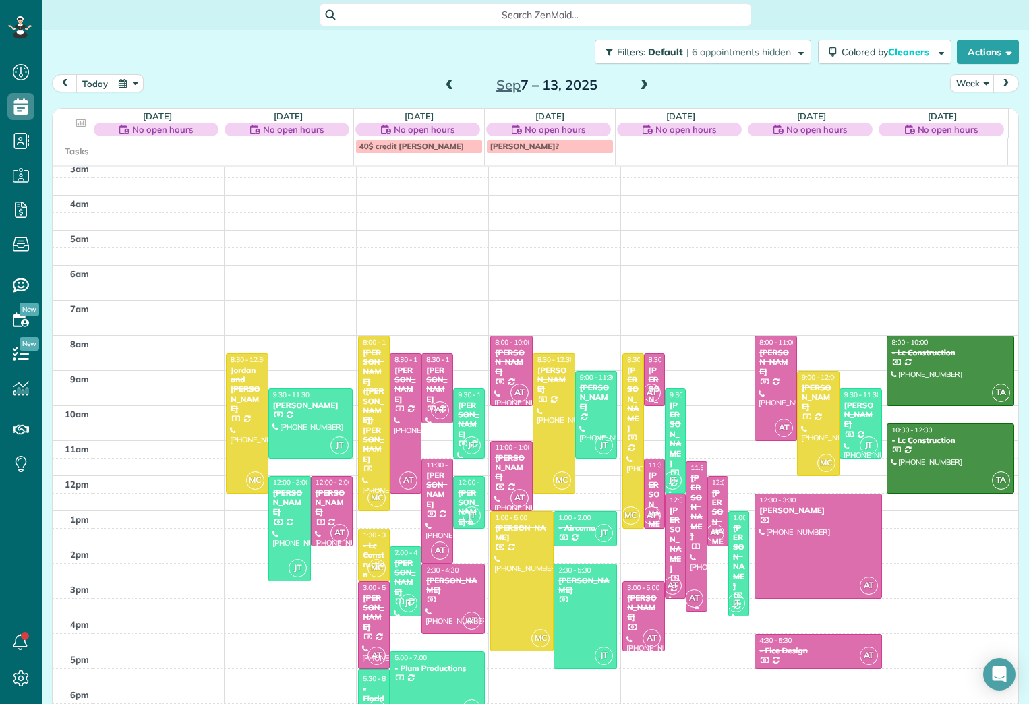
click at [687, 553] on div at bounding box center [697, 536] width 20 height 149
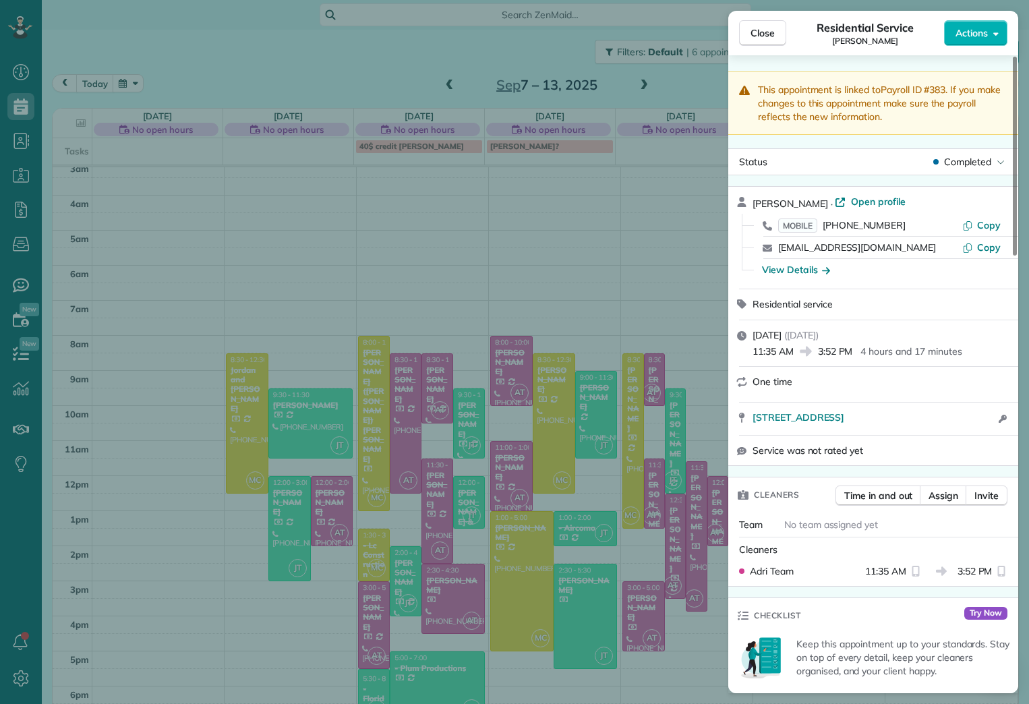
click at [843, 453] on span "Service was not rated yet" at bounding box center [808, 450] width 111 height 13
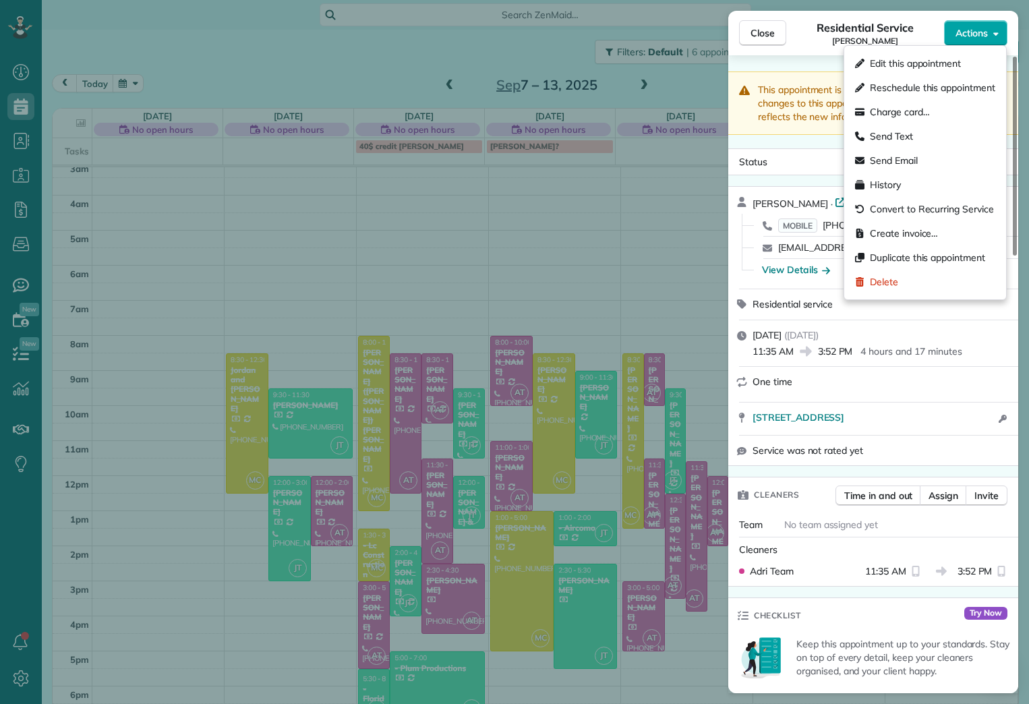
click at [983, 28] on span "Actions" at bounding box center [972, 32] width 32 height 13
click at [898, 136] on span "Send Text" at bounding box center [891, 136] width 43 height 13
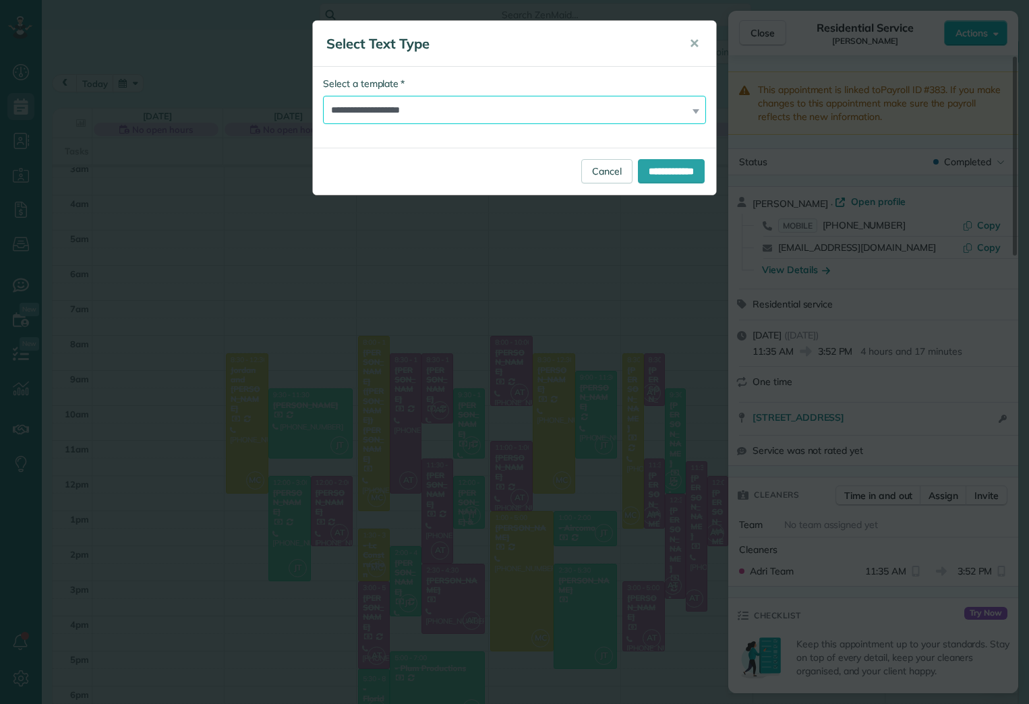
click at [438, 103] on select "**********" at bounding box center [514, 110] width 383 height 28
select select "******"
click at [323, 96] on select "**********" at bounding box center [514, 110] width 383 height 28
click at [649, 171] on input "**********" at bounding box center [671, 171] width 67 height 24
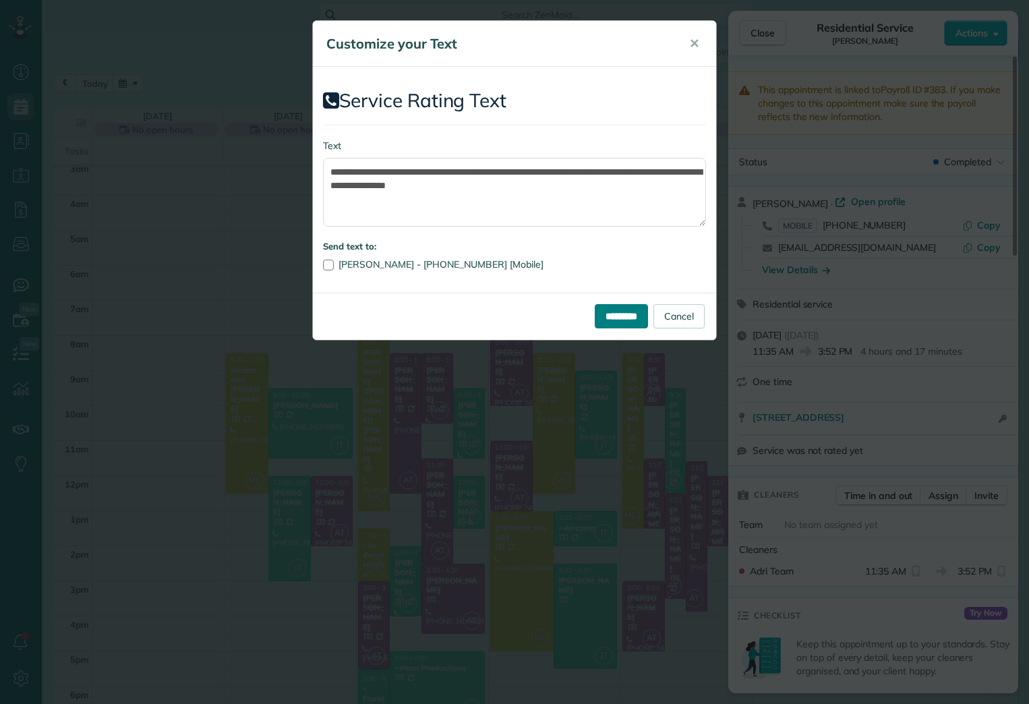
click at [633, 310] on input "*********" at bounding box center [621, 316] width 53 height 24
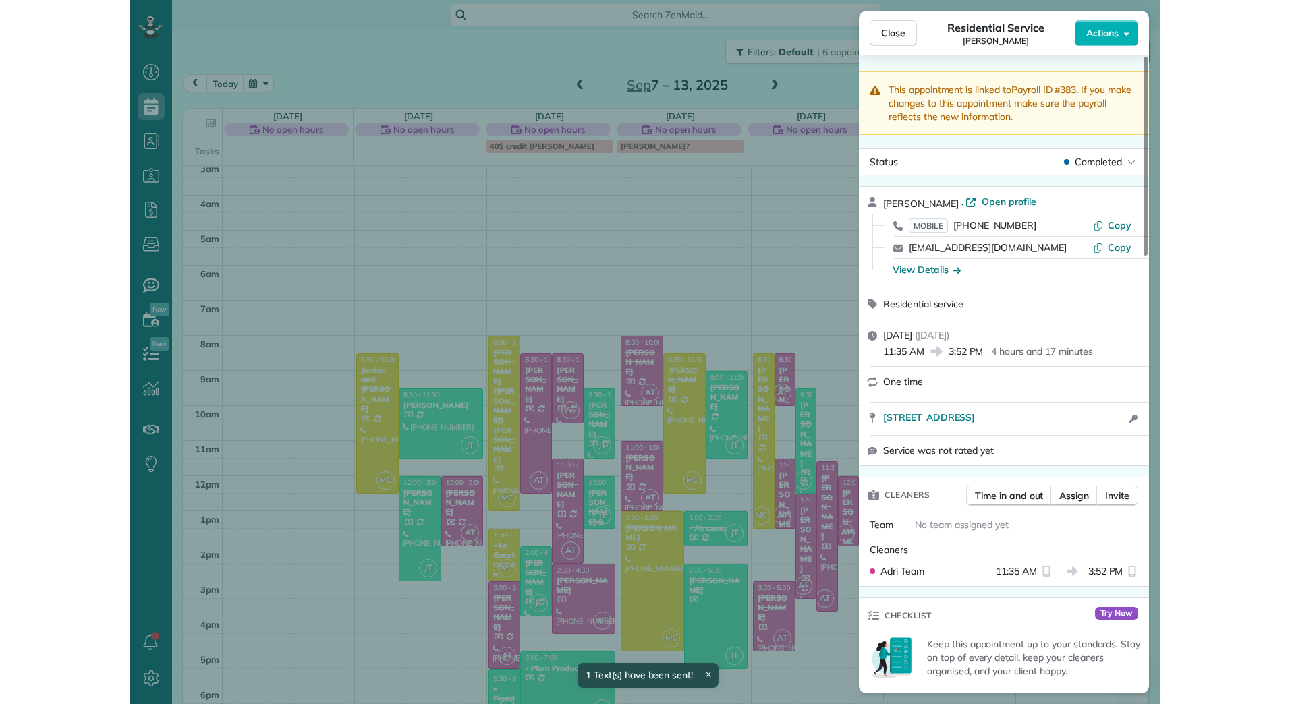
scroll to position [42, 0]
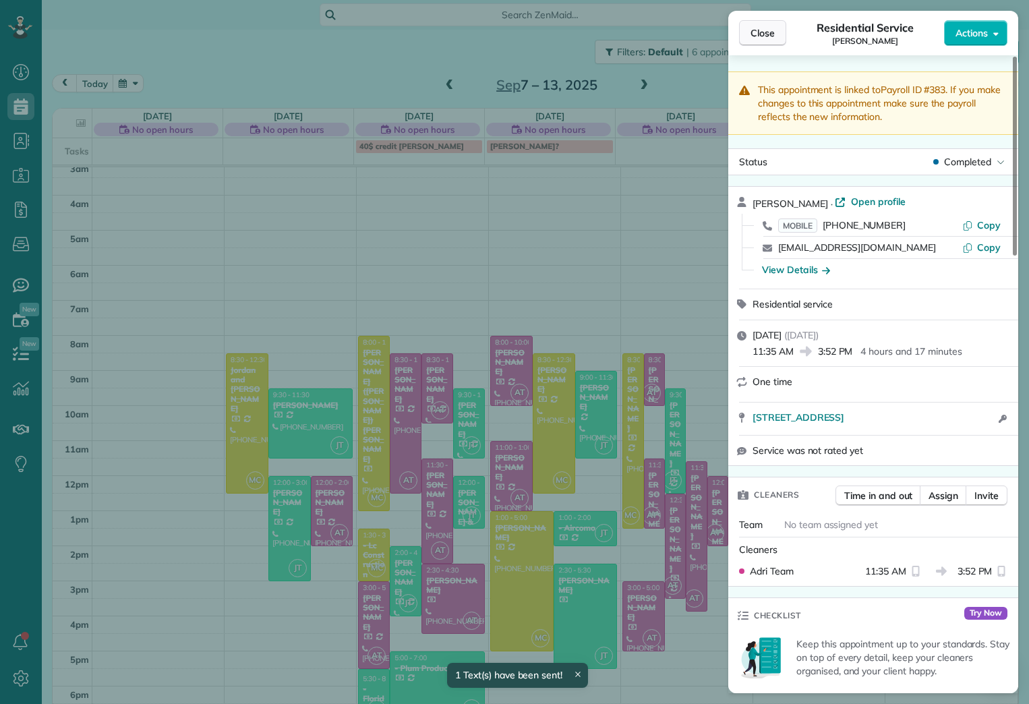
click at [773, 31] on span "Close" at bounding box center [763, 32] width 24 height 13
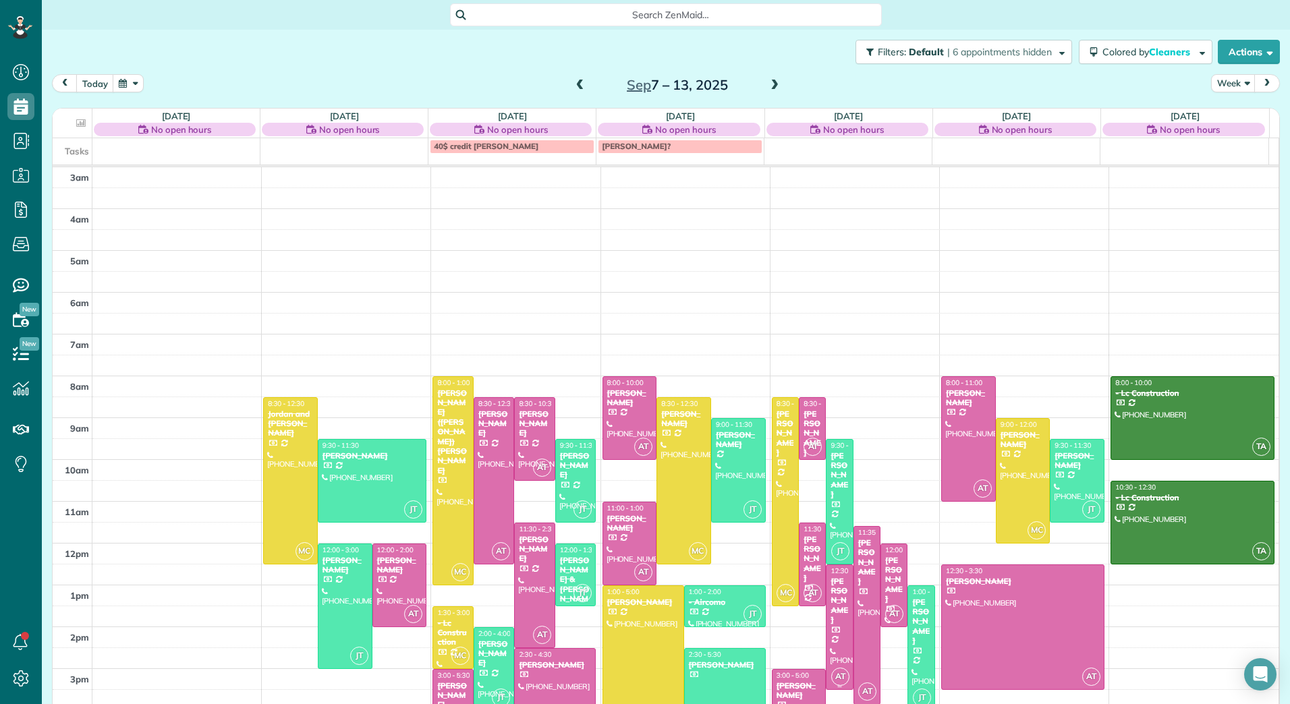
click at [830, 606] on div "[PERSON_NAME]" at bounding box center [839, 601] width 19 height 49
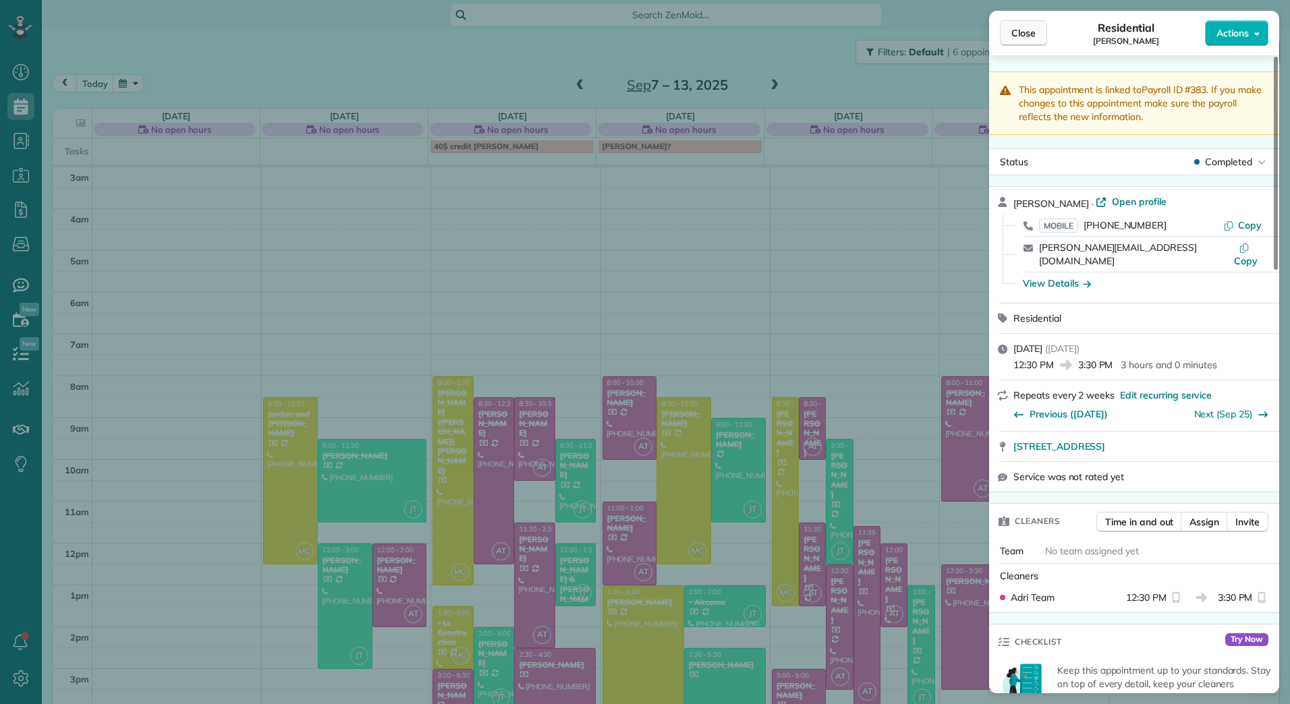
click at [1022, 32] on span "Close" at bounding box center [1023, 32] width 24 height 13
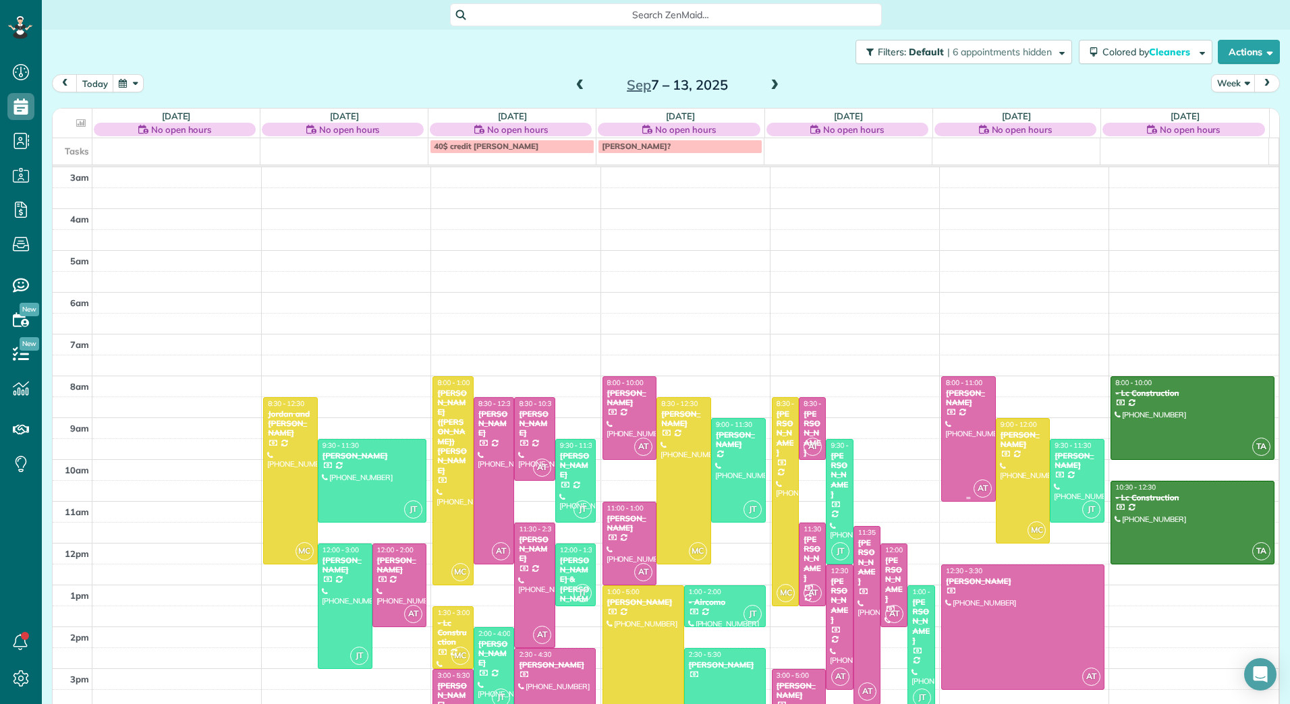
click at [961, 450] on div at bounding box center [968, 439] width 53 height 124
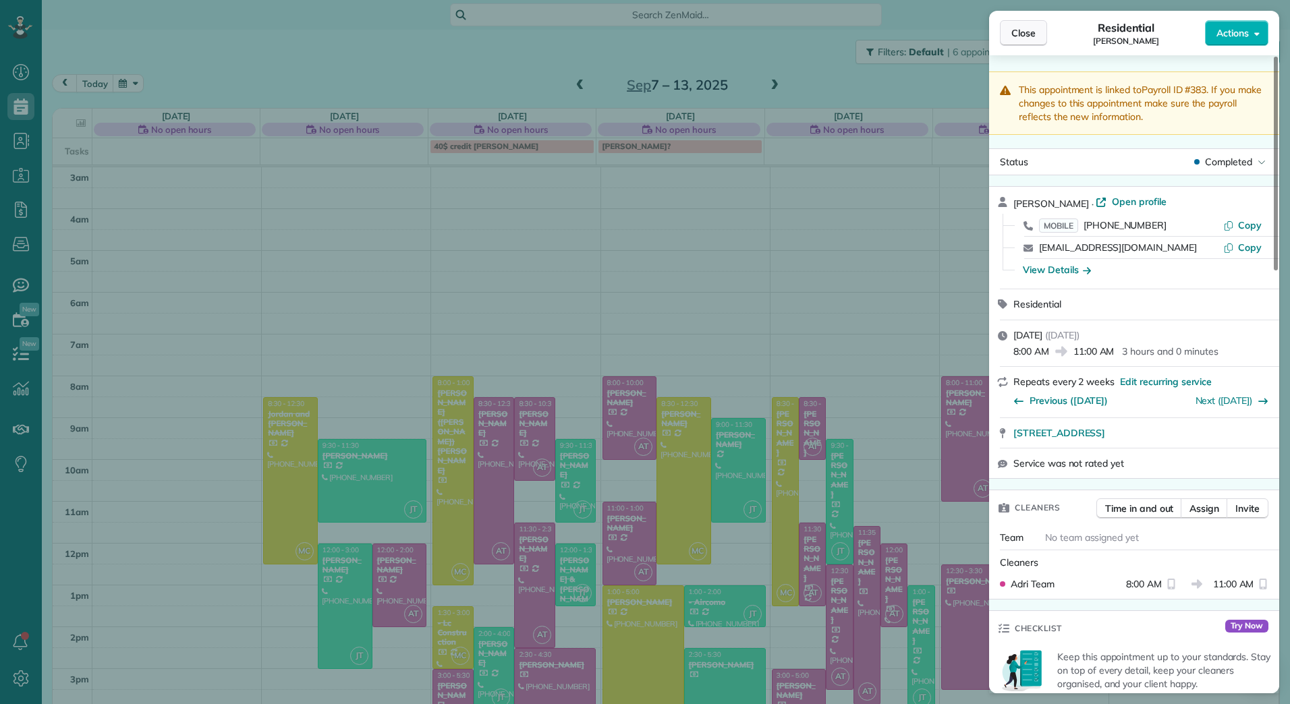
click at [1012, 34] on span "Close" at bounding box center [1023, 32] width 24 height 13
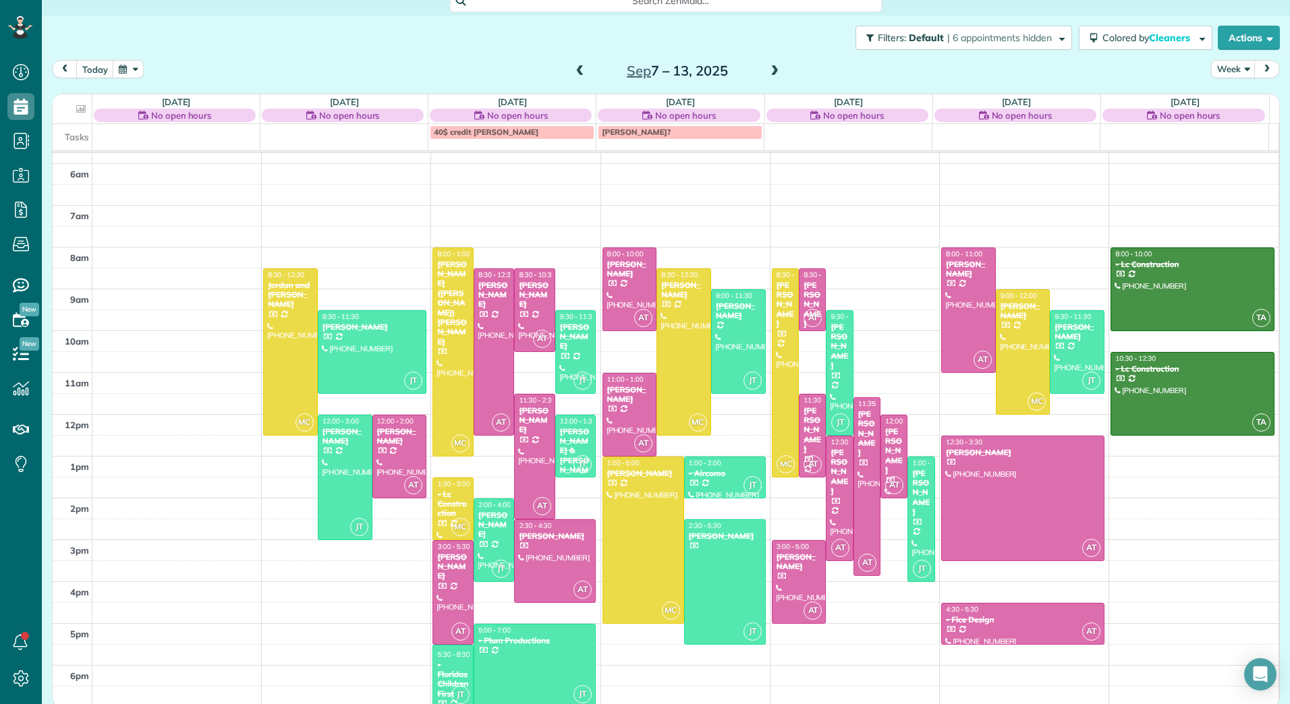
scroll to position [18, 0]
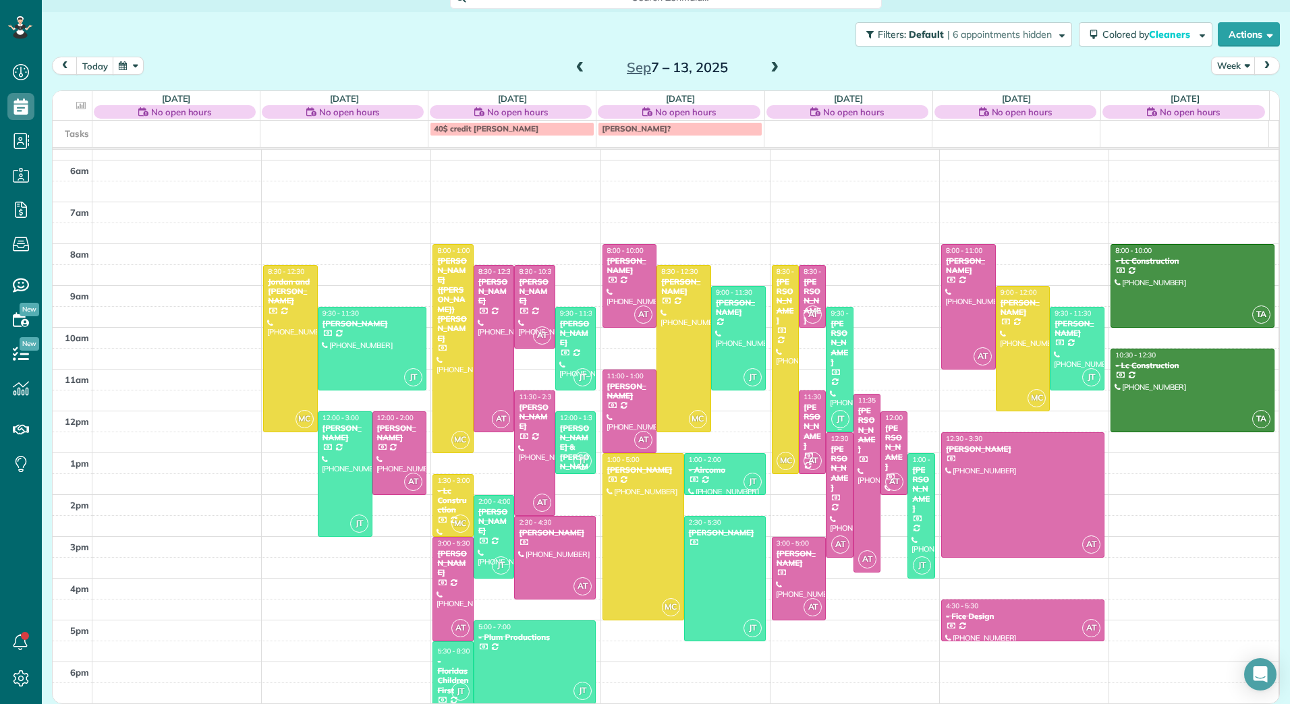
click at [832, 343] on div "[PERSON_NAME]" at bounding box center [839, 343] width 19 height 49
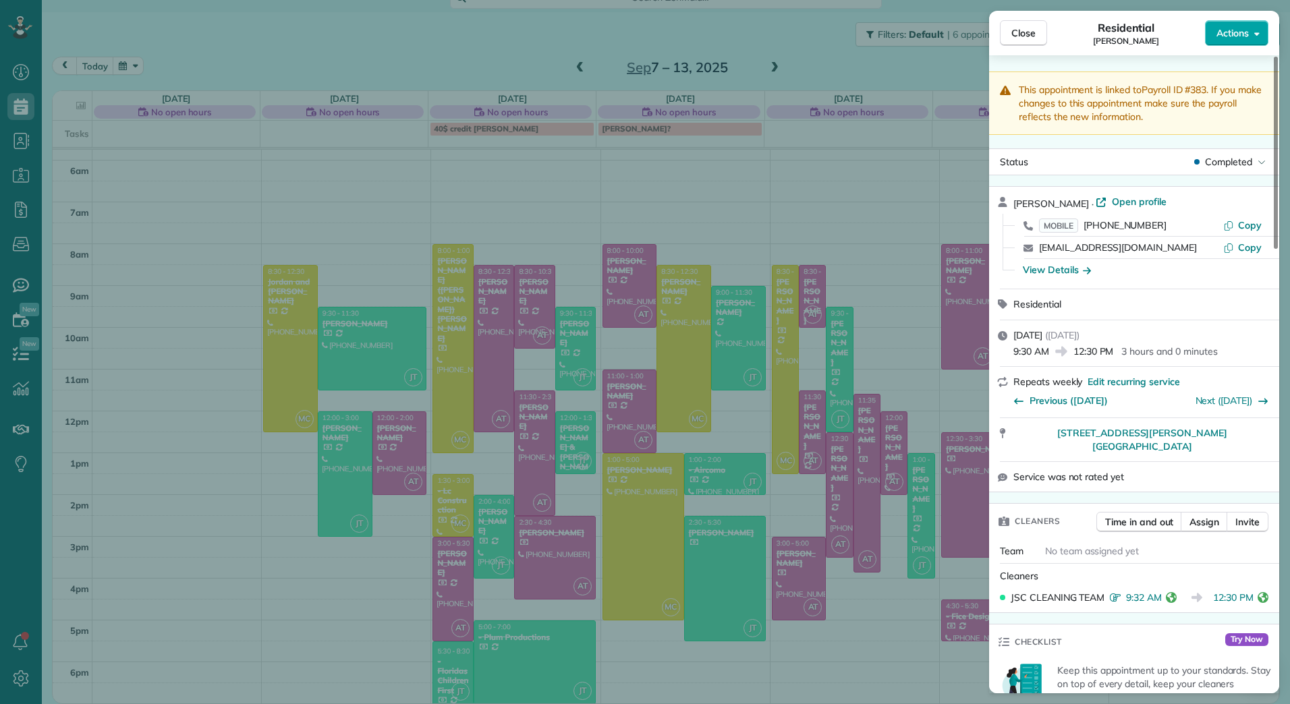
click at [1251, 32] on button "Actions" at bounding box center [1236, 33] width 63 height 26
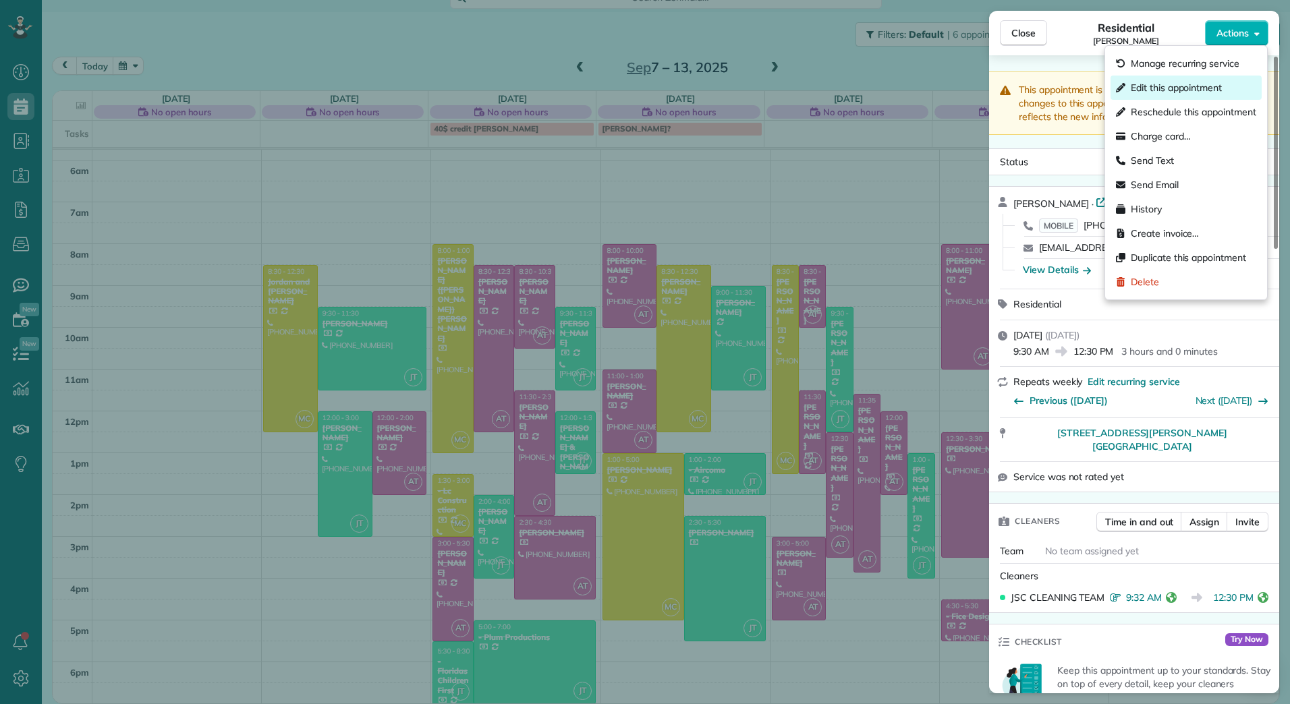
click at [1197, 82] on span "Edit this appointment" at bounding box center [1176, 87] width 91 height 13
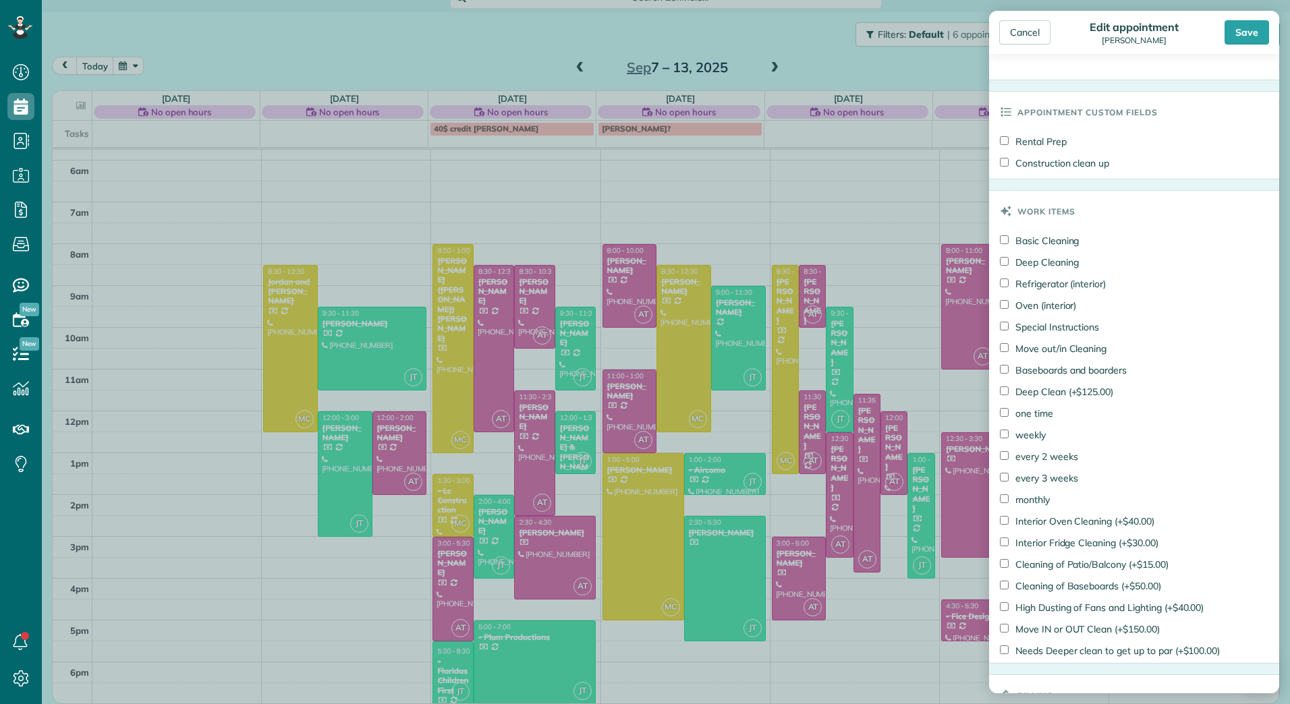
scroll to position [974, 0]
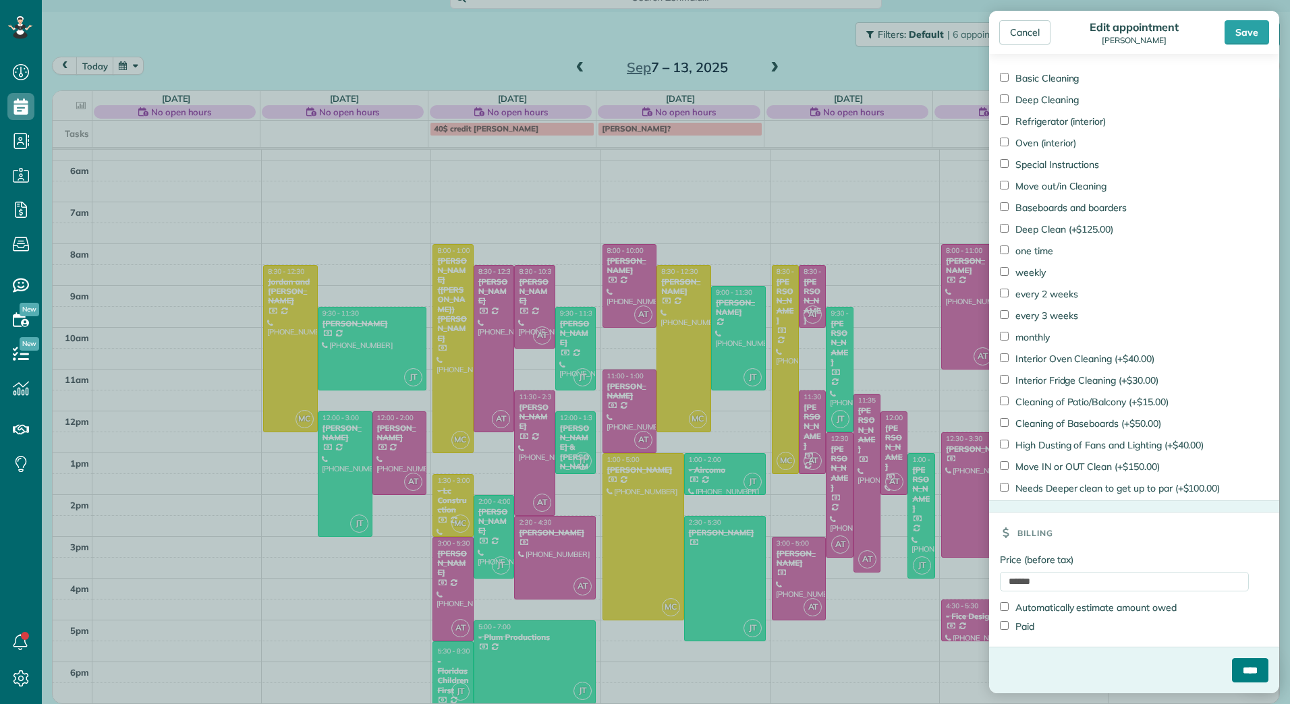
click at [1238, 673] on input "****" at bounding box center [1250, 670] width 36 height 24
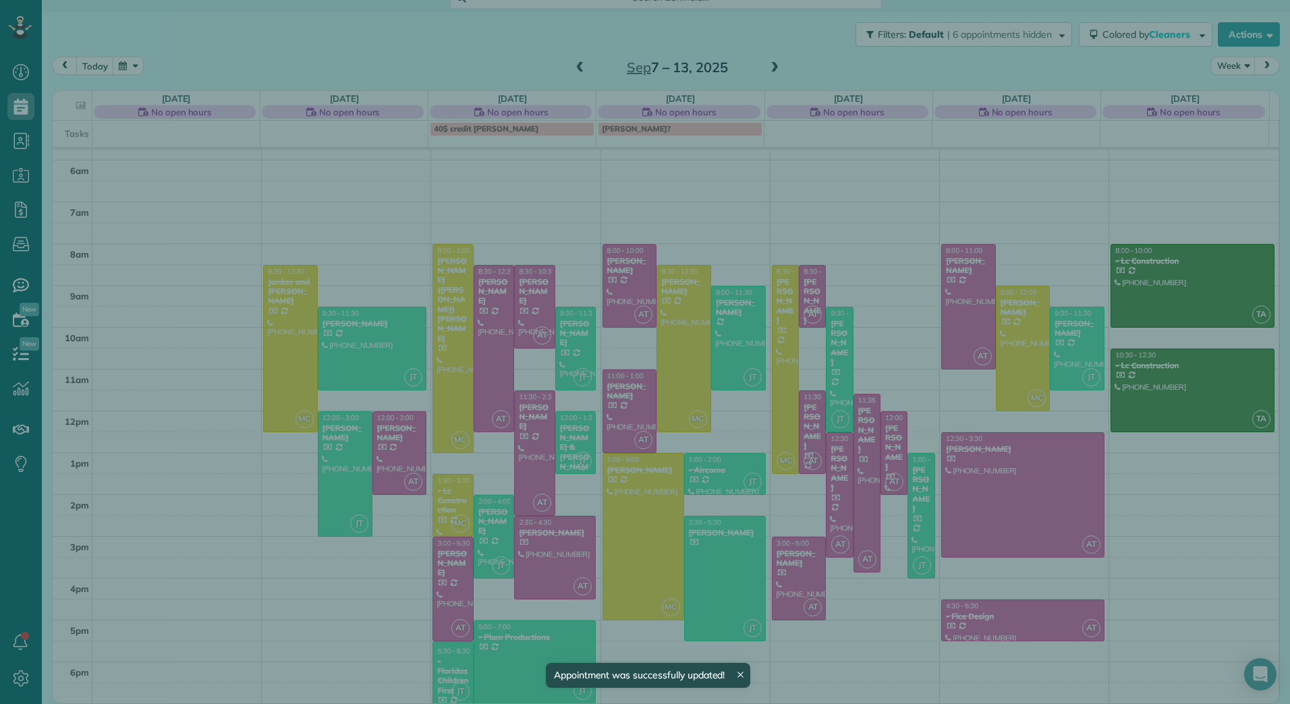
scroll to position [16, 0]
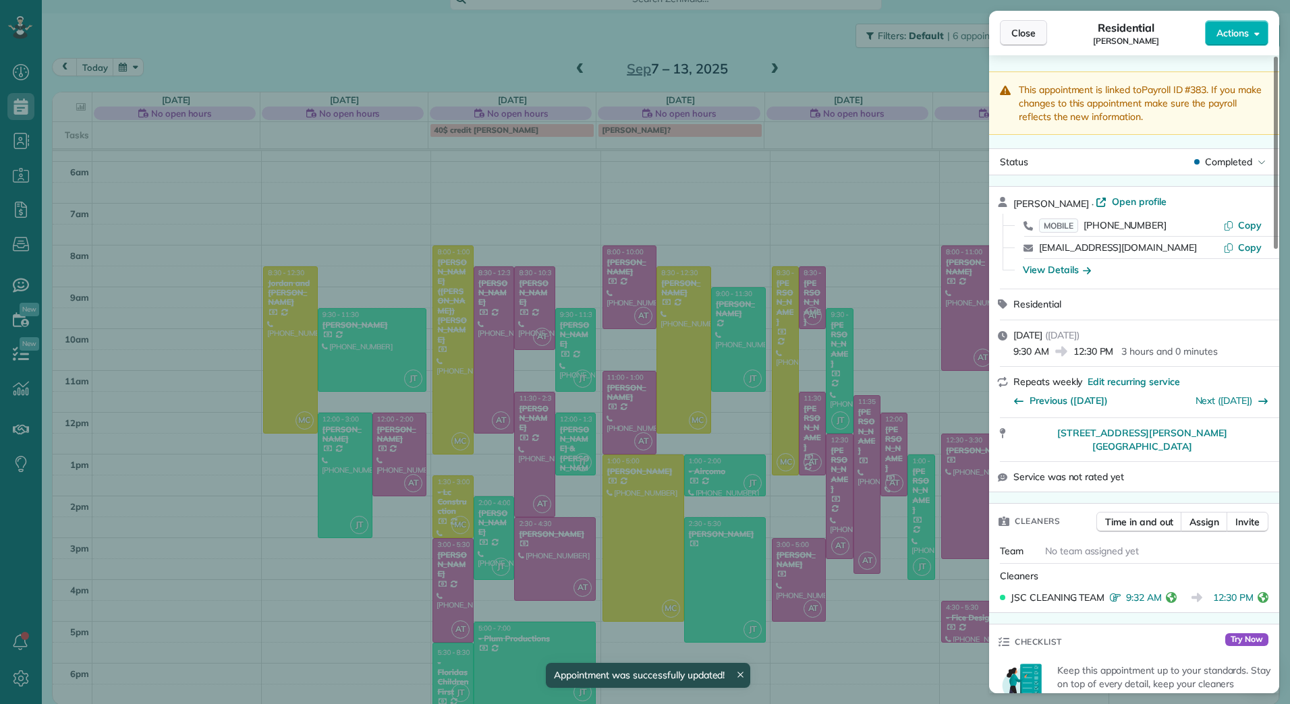
click at [1026, 32] on span "Close" at bounding box center [1023, 32] width 24 height 13
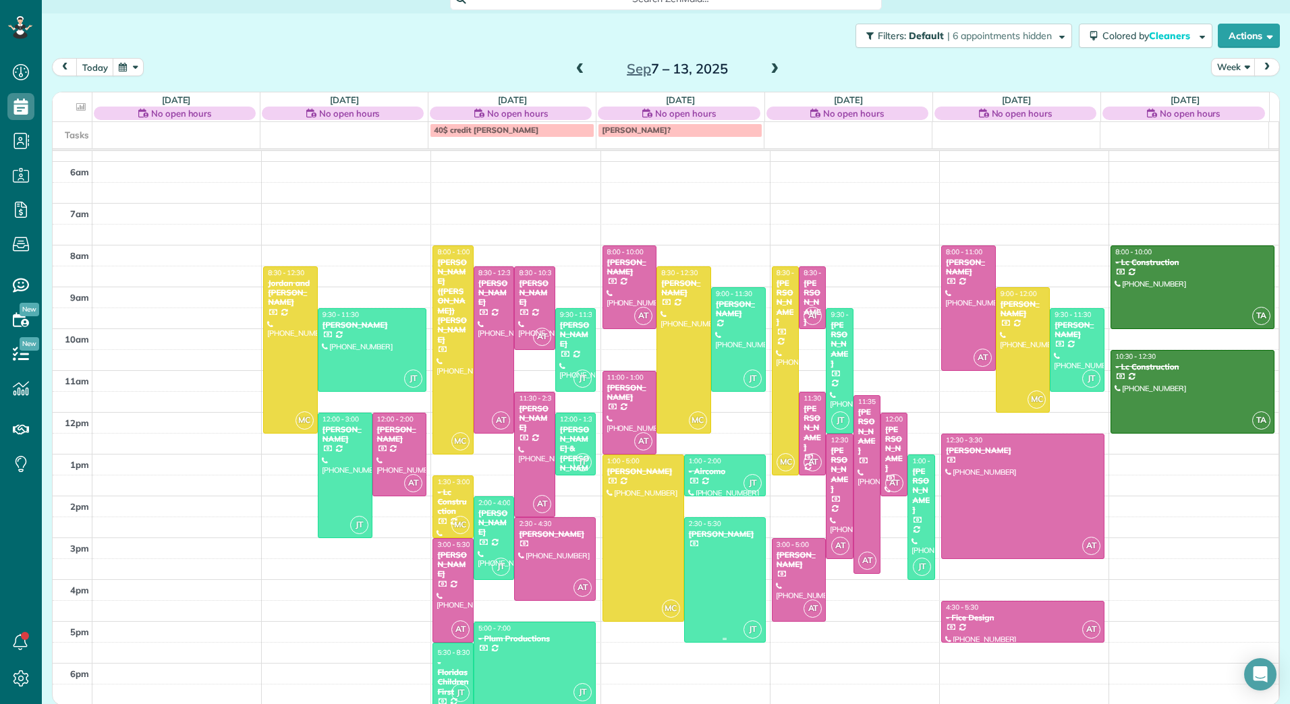
click at [708, 580] on div at bounding box center [725, 580] width 80 height 124
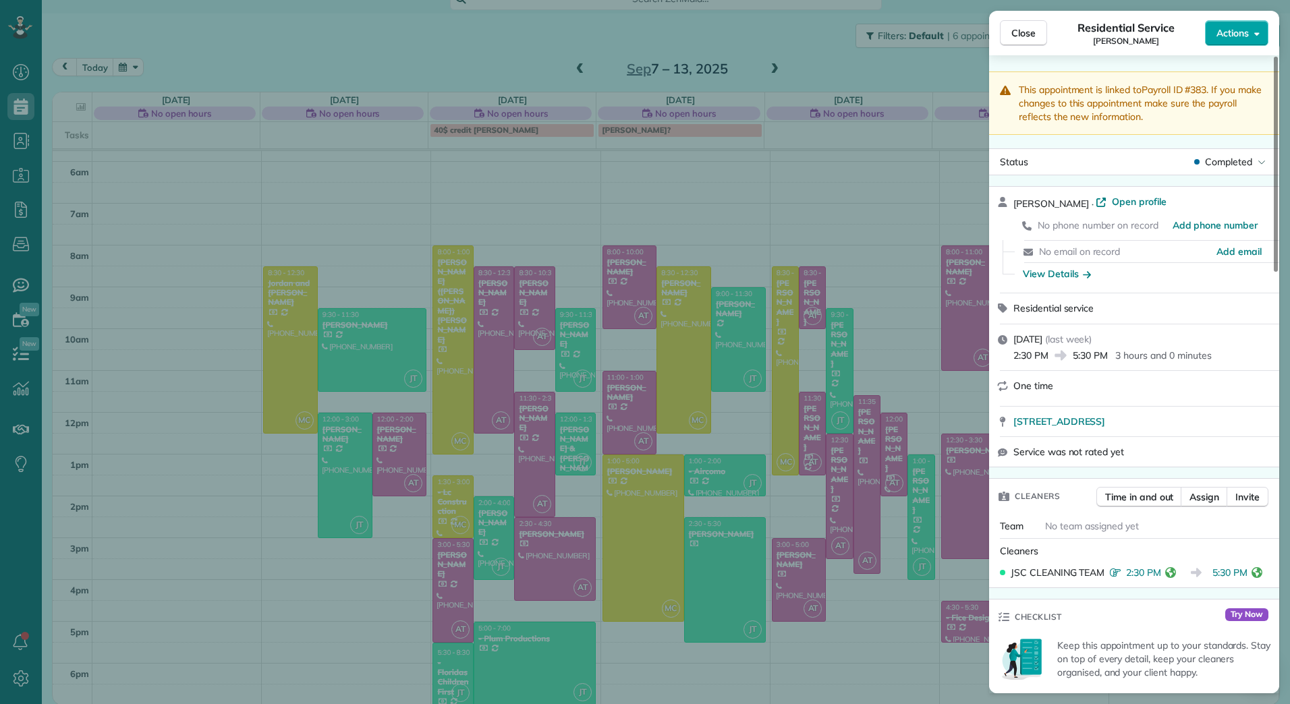
click at [1266, 32] on button "Actions" at bounding box center [1236, 33] width 63 height 26
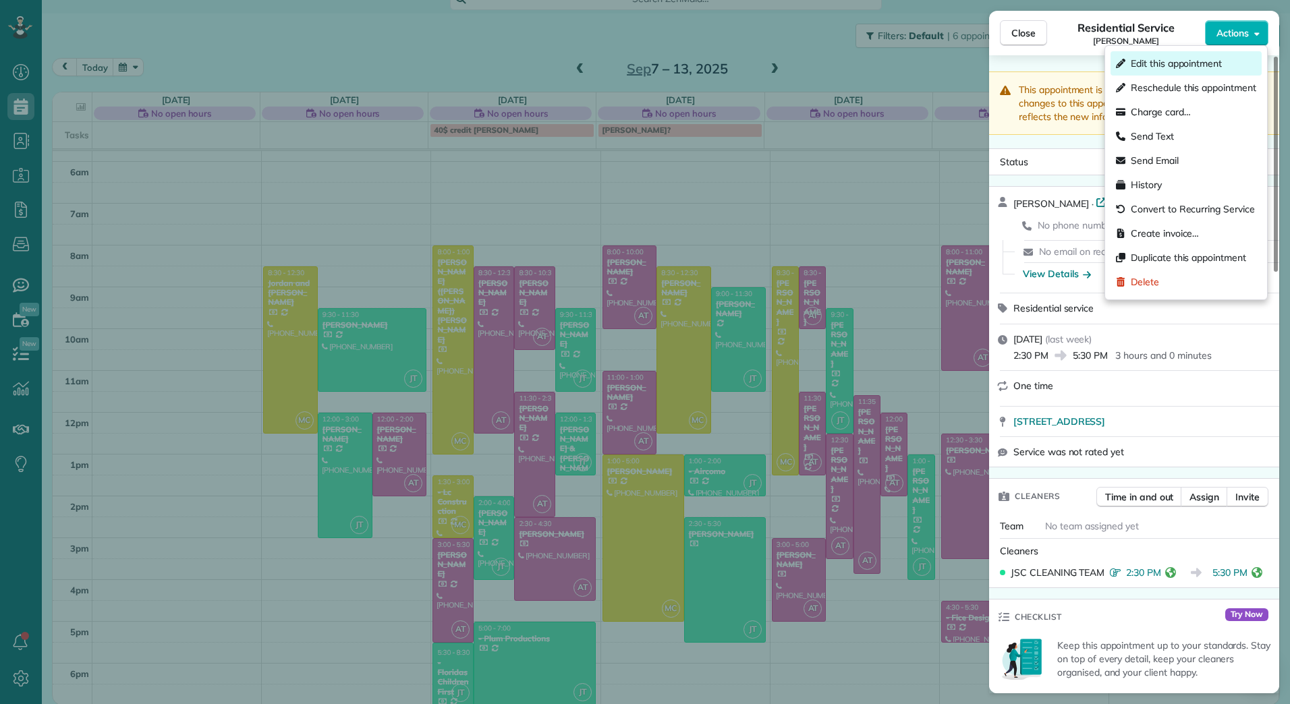
click at [1197, 59] on span "Edit this appointment" at bounding box center [1176, 63] width 91 height 13
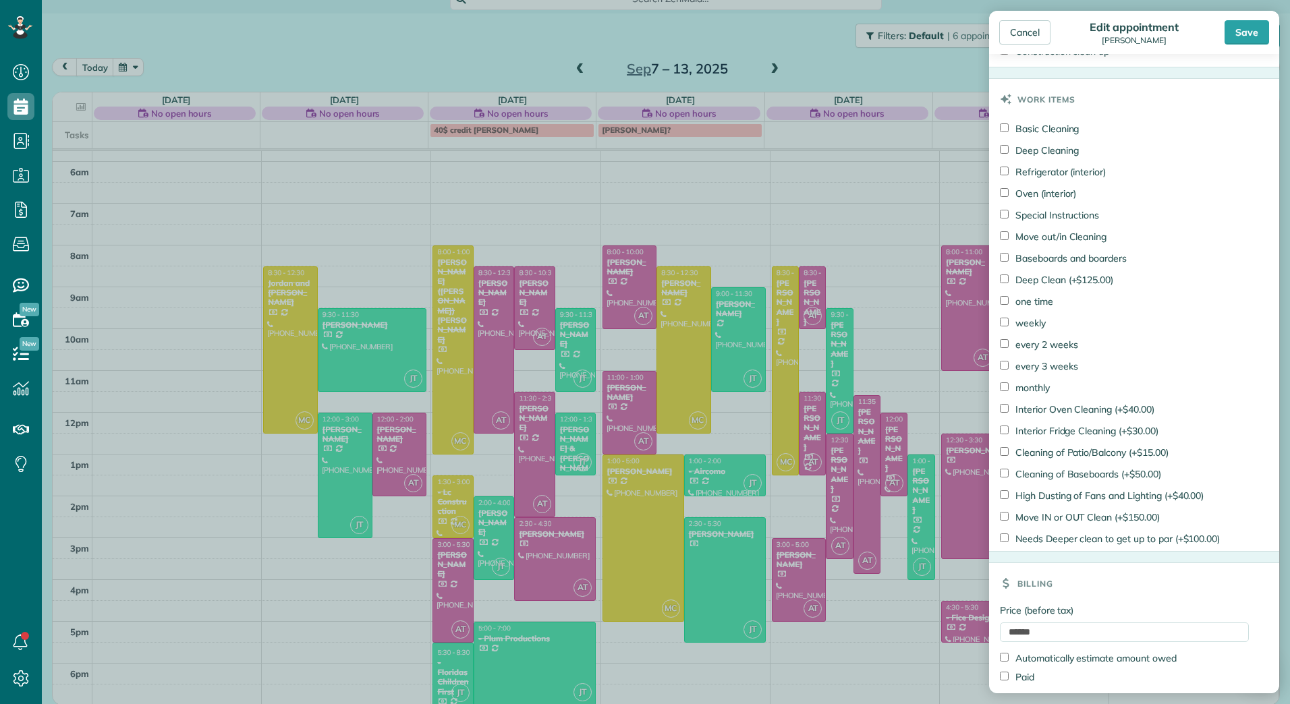
scroll to position [724, 0]
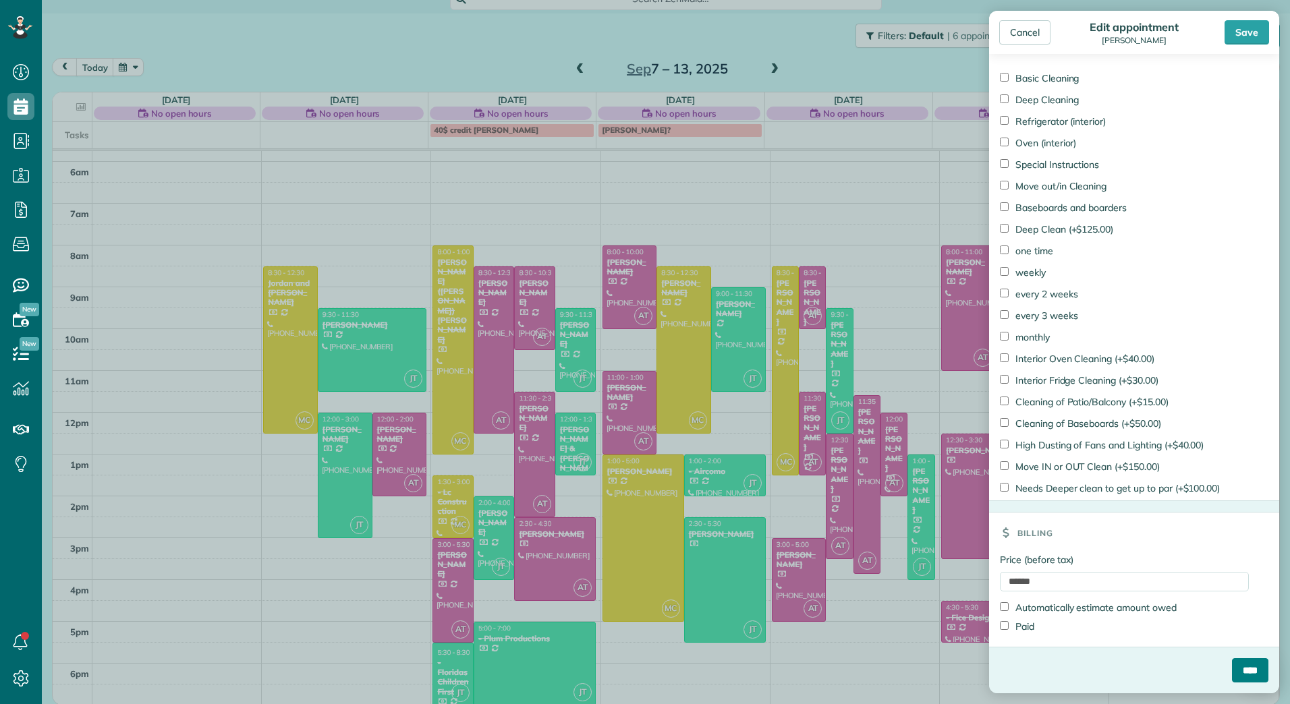
click at [1247, 678] on input "****" at bounding box center [1250, 670] width 36 height 24
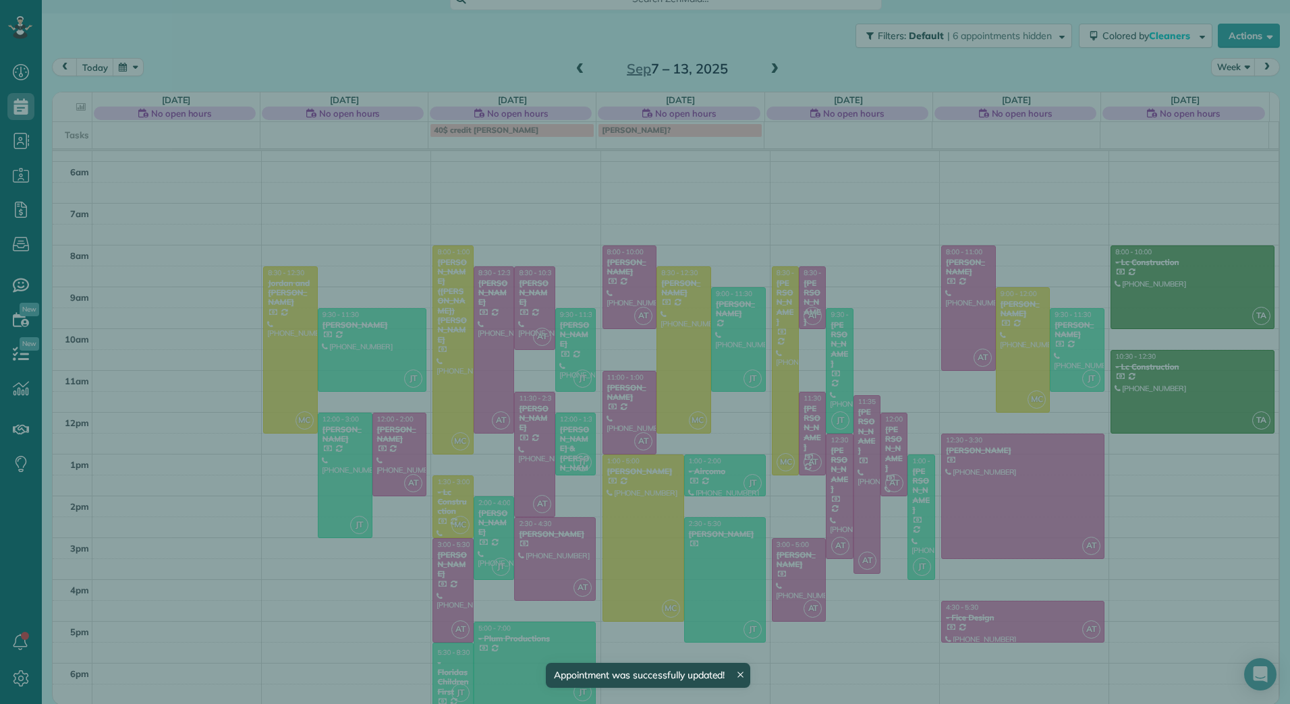
scroll to position [156, 0]
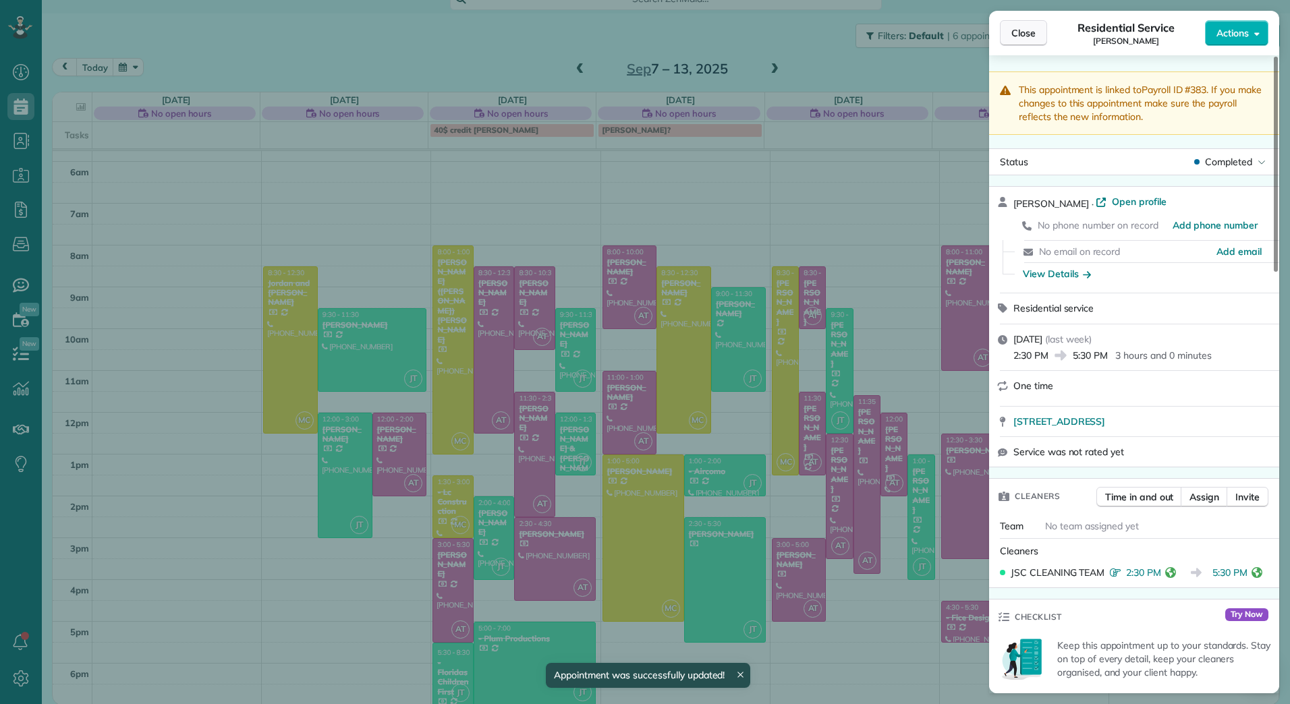
click at [1037, 33] on button "Close" at bounding box center [1023, 33] width 47 height 26
